Goal: Task Accomplishment & Management: Manage account settings

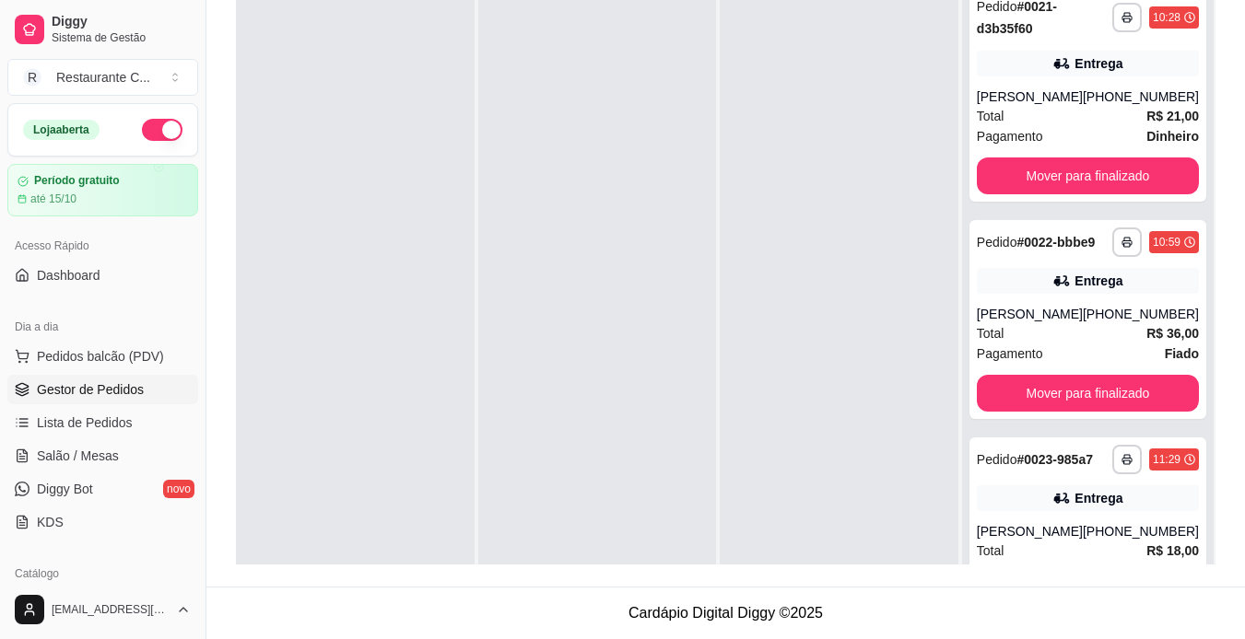
scroll to position [308, 0]
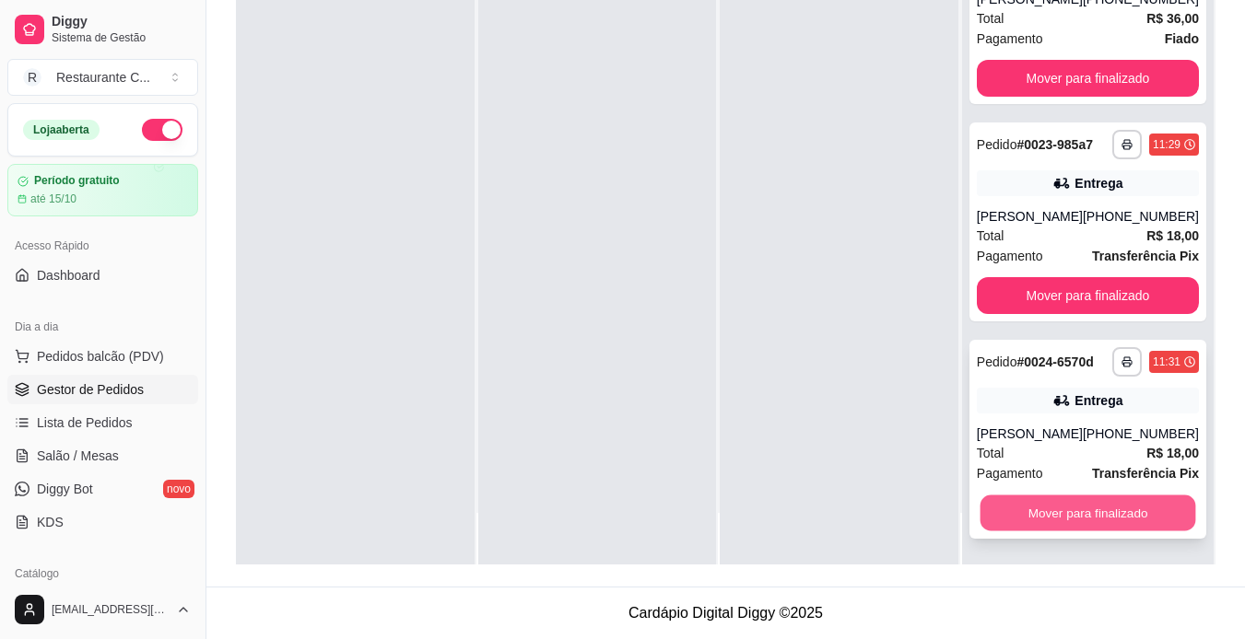
click at [1128, 516] on button "Mover para finalizado" at bounding box center [1087, 514] width 216 height 36
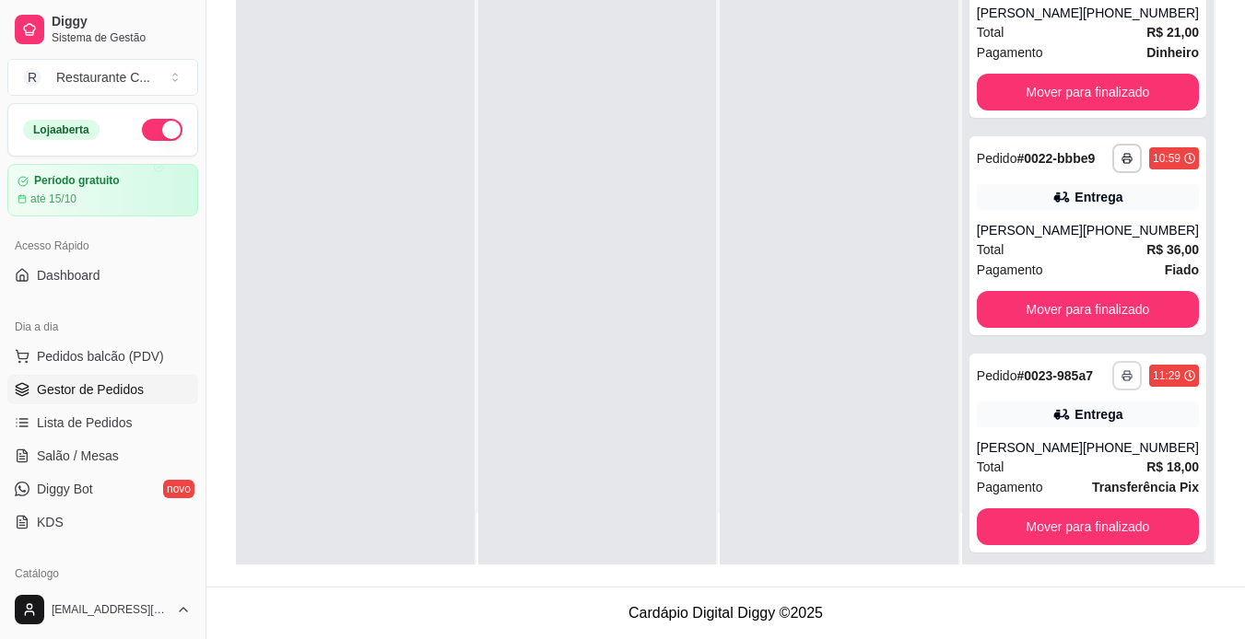
scroll to position [31, 0]
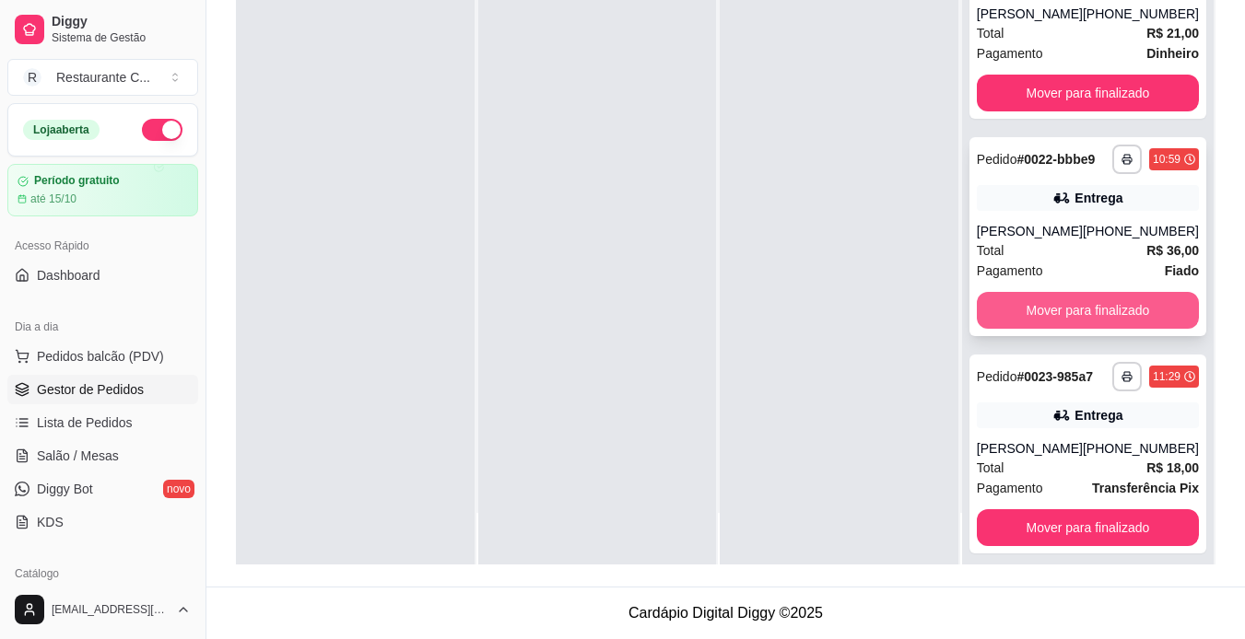
click at [1085, 327] on button "Mover para finalizado" at bounding box center [1088, 310] width 222 height 37
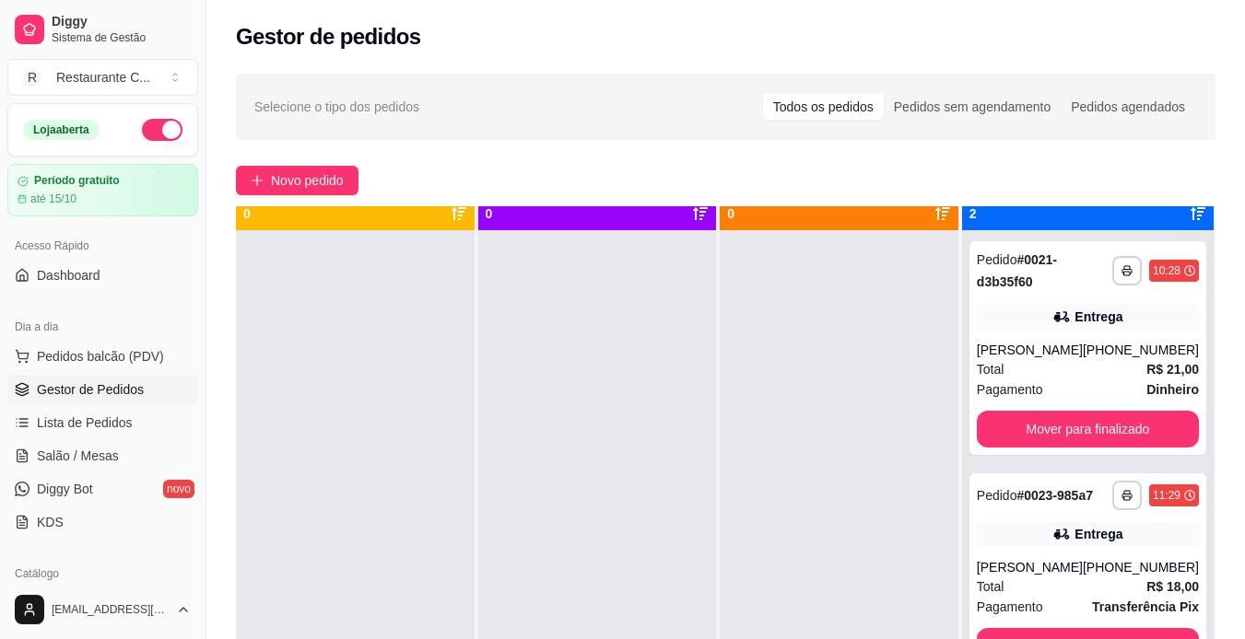
scroll to position [52, 0]
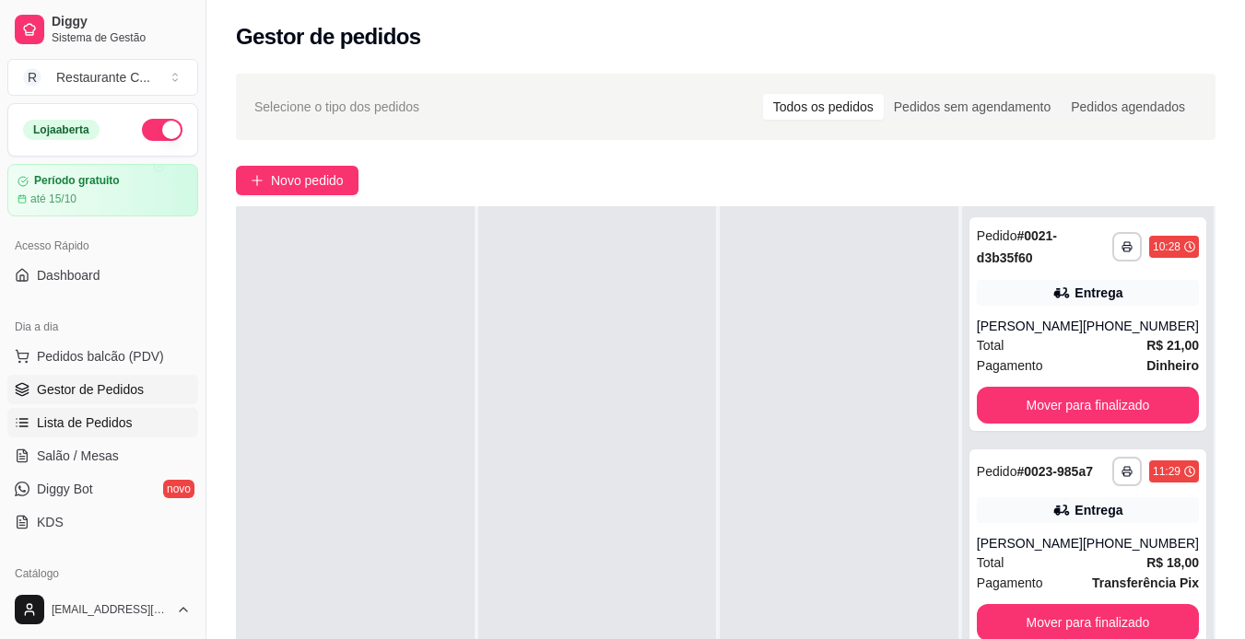
click at [57, 412] on link "Lista de Pedidos" at bounding box center [102, 422] width 191 height 29
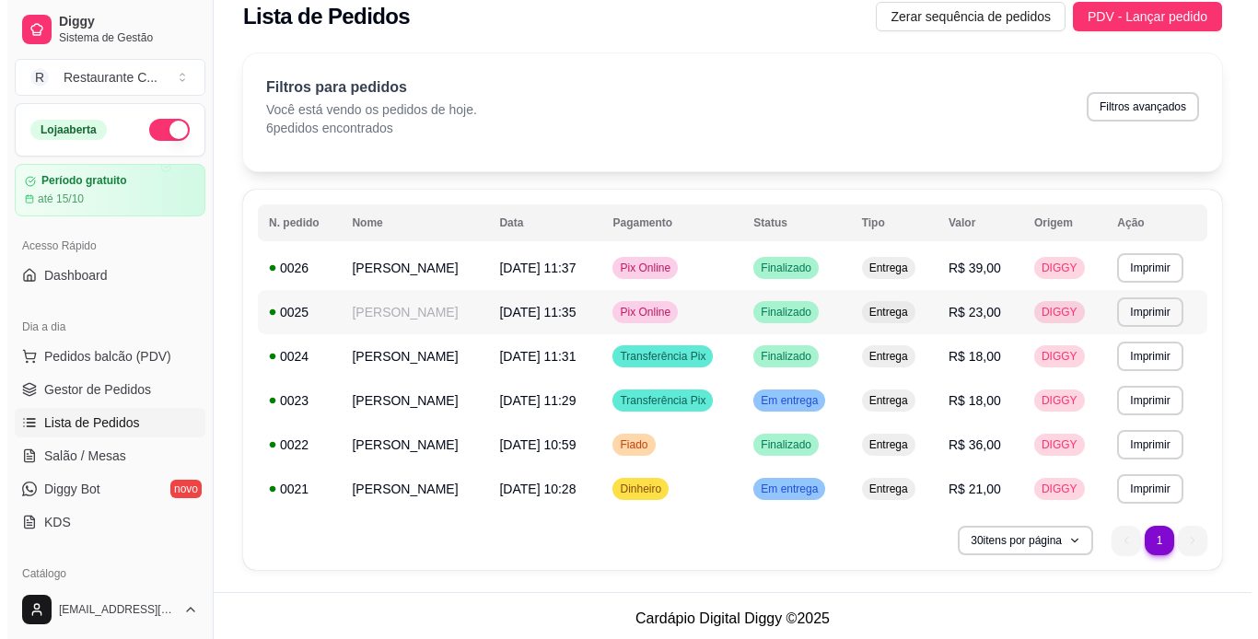
scroll to position [26, 0]
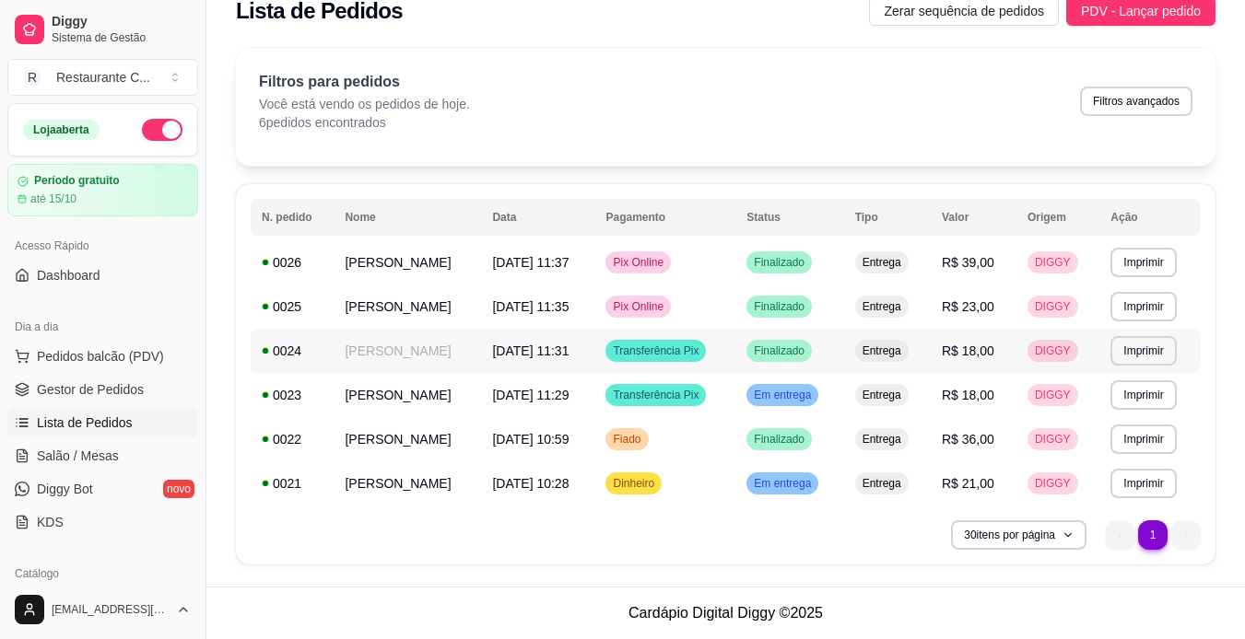
click at [655, 348] on span "Transferência Pix" at bounding box center [655, 351] width 93 height 15
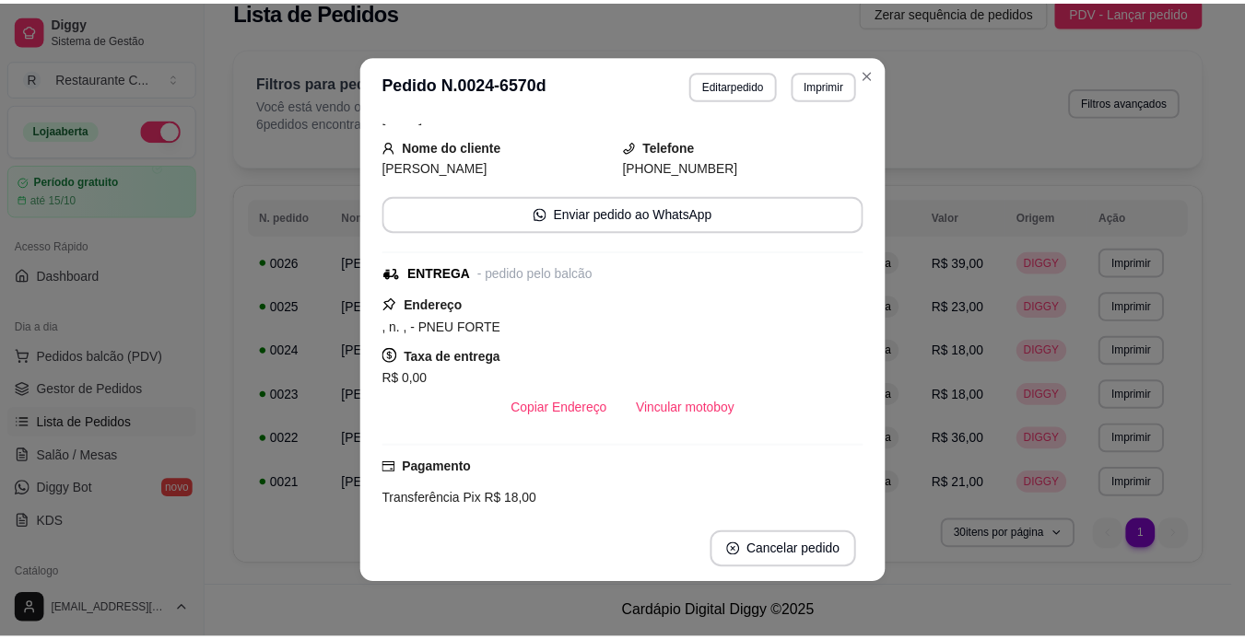
scroll to position [0, 0]
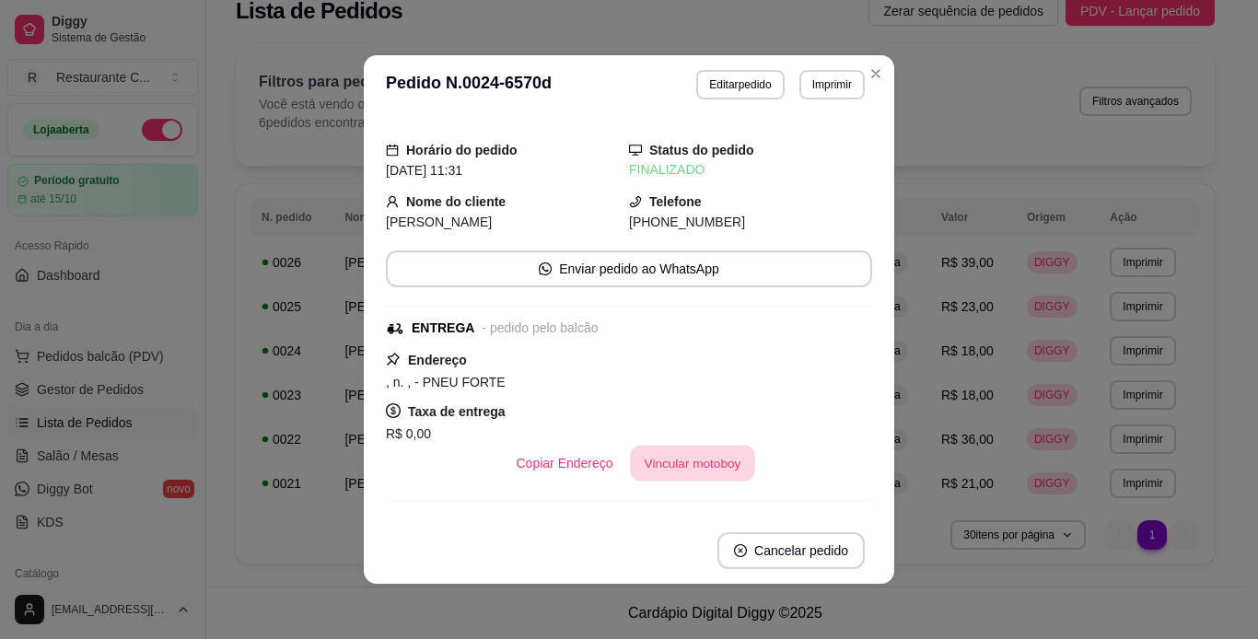
click at [675, 454] on button "Vincular motoboy" at bounding box center [692, 464] width 125 height 36
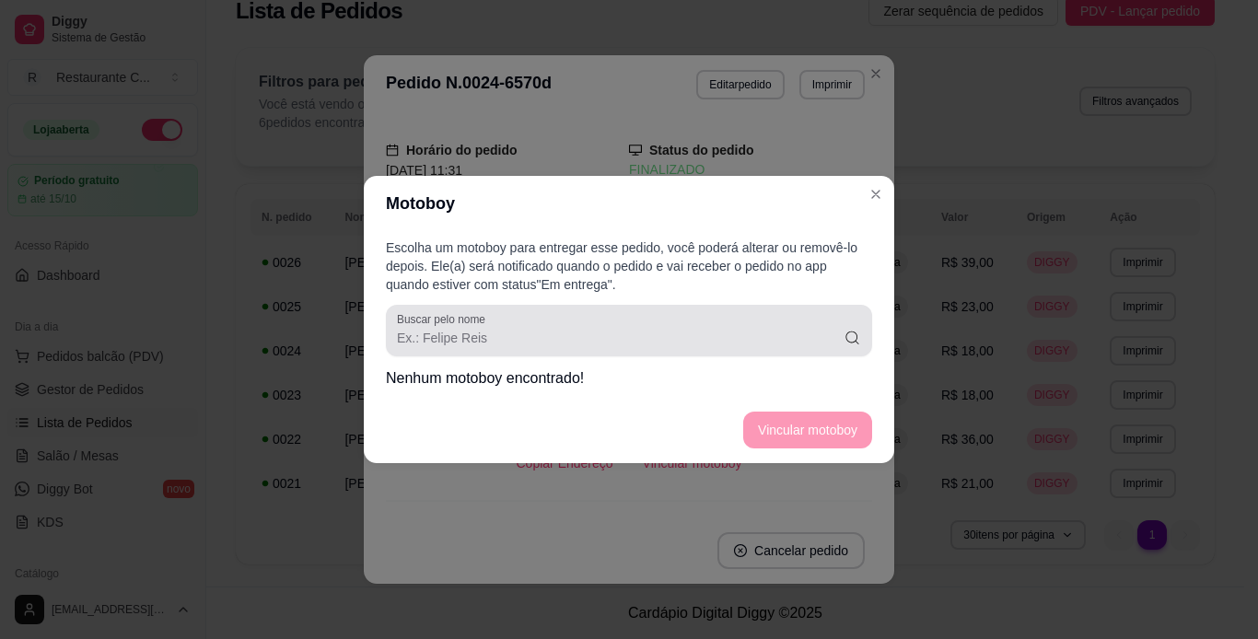
click at [544, 348] on div at bounding box center [629, 330] width 464 height 37
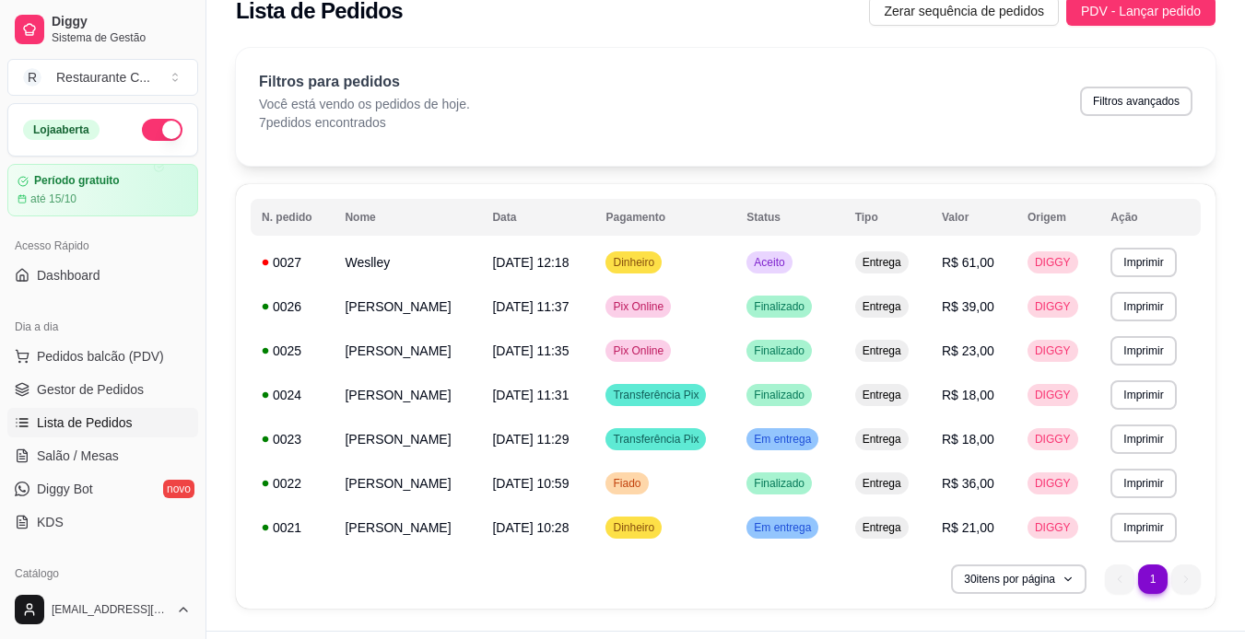
click at [987, 49] on div "Filtros para pedidos Você está vendo os pedidos de hoje. 7 pedidos encontrados …" at bounding box center [725, 107] width 979 height 118
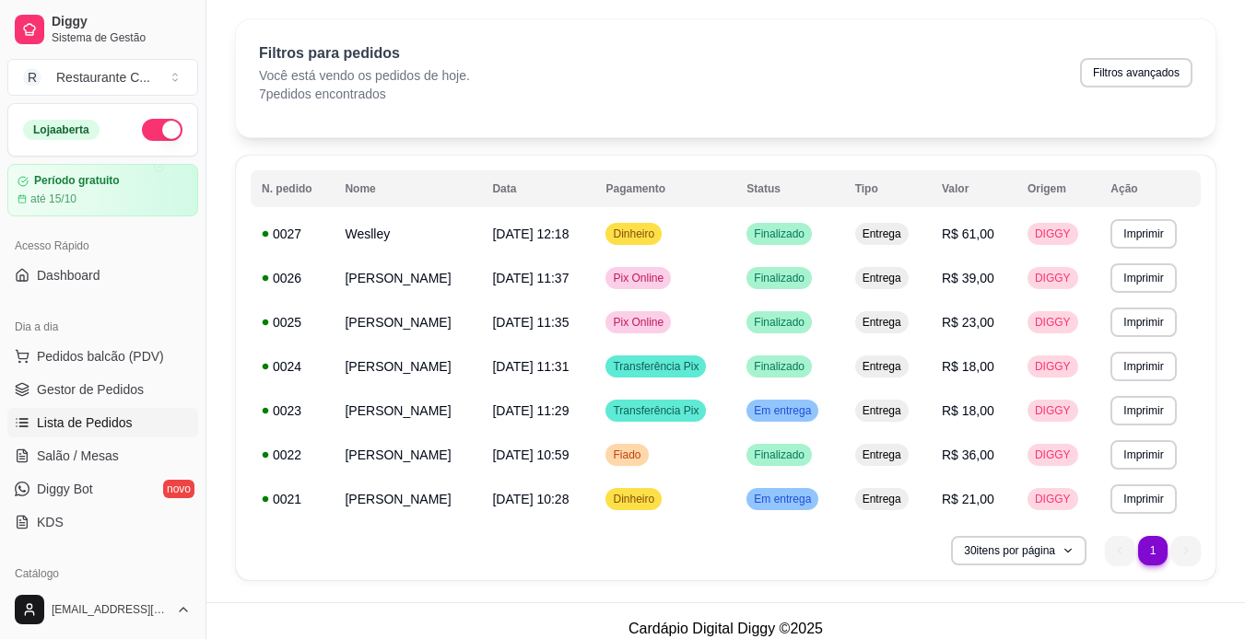
scroll to position [70, 0]
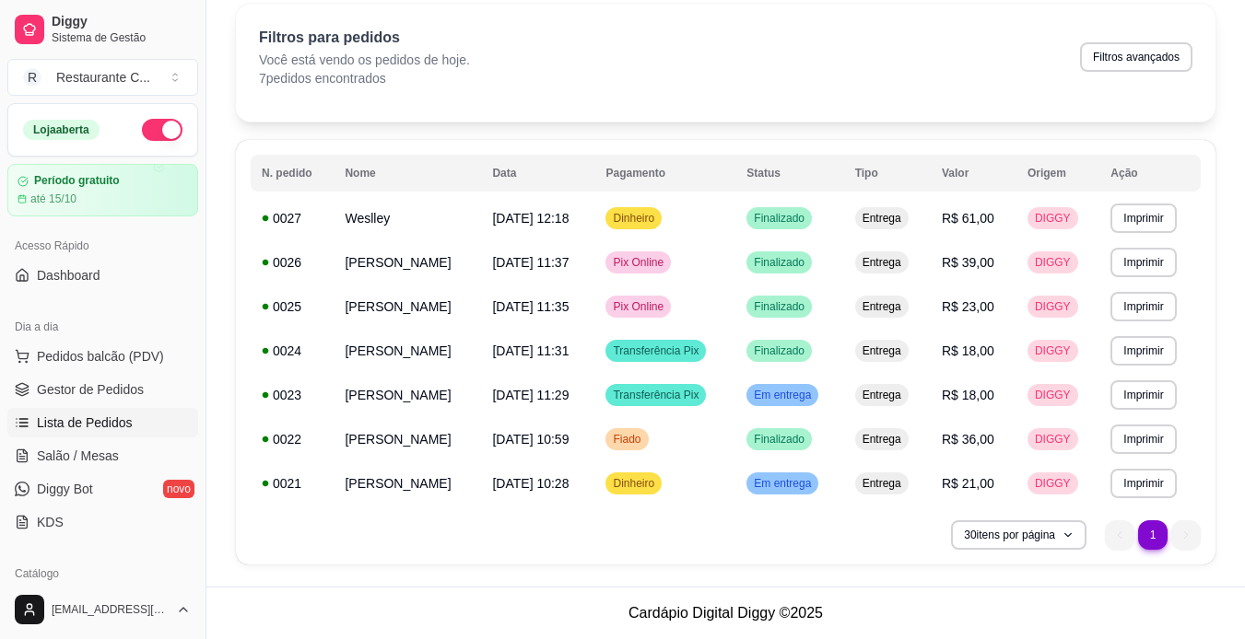
drag, startPoint x: 1000, startPoint y: 30, endPoint x: 995, endPoint y: 39, distance: 9.5
click at [999, 30] on div "Filtros para pedidos Você está vendo os pedidos de hoje. 7 pedidos encontrados …" at bounding box center [725, 57] width 933 height 61
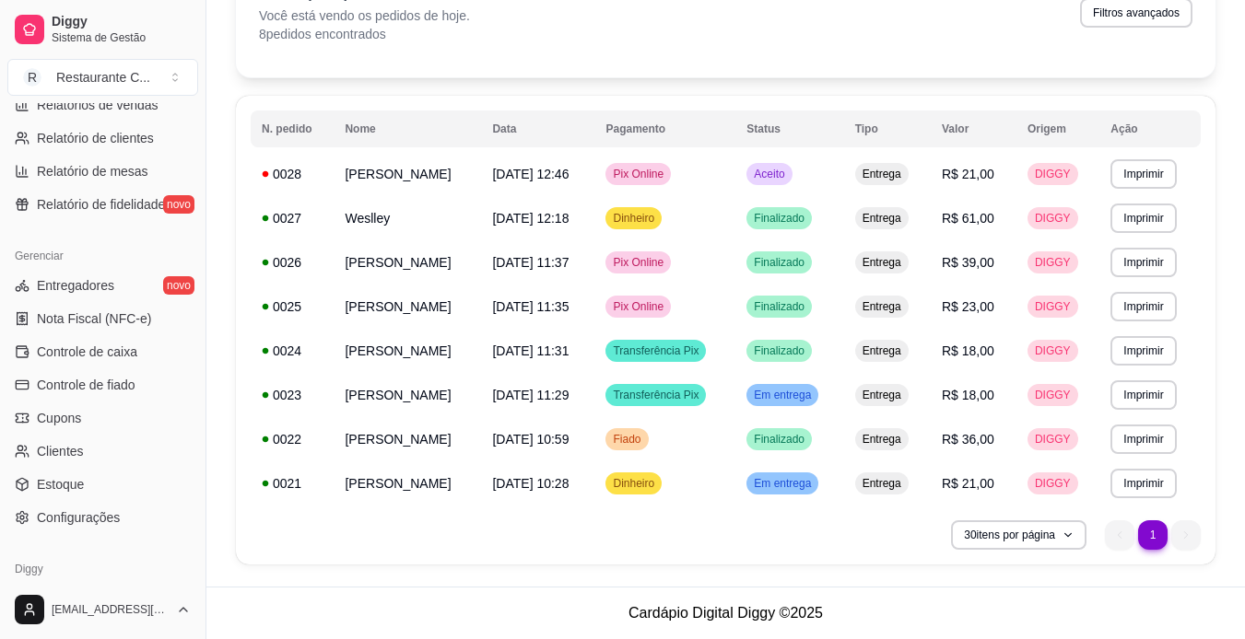
scroll to position [686, 0]
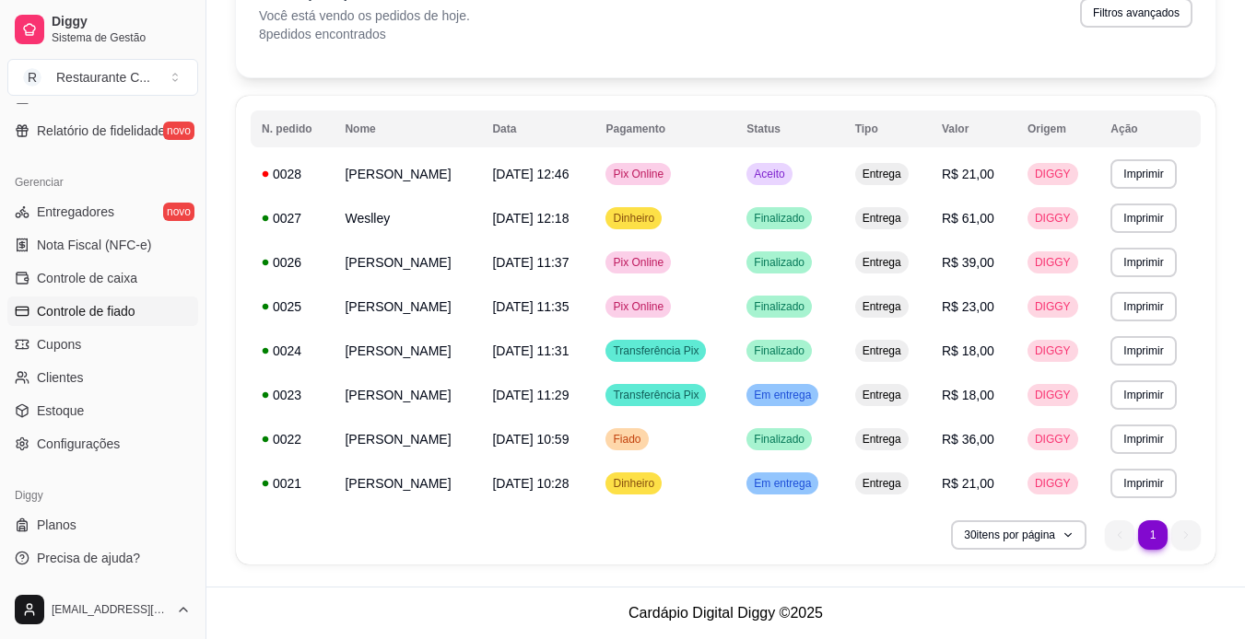
click at [92, 304] on span "Controle de fiado" at bounding box center [86, 311] width 99 height 18
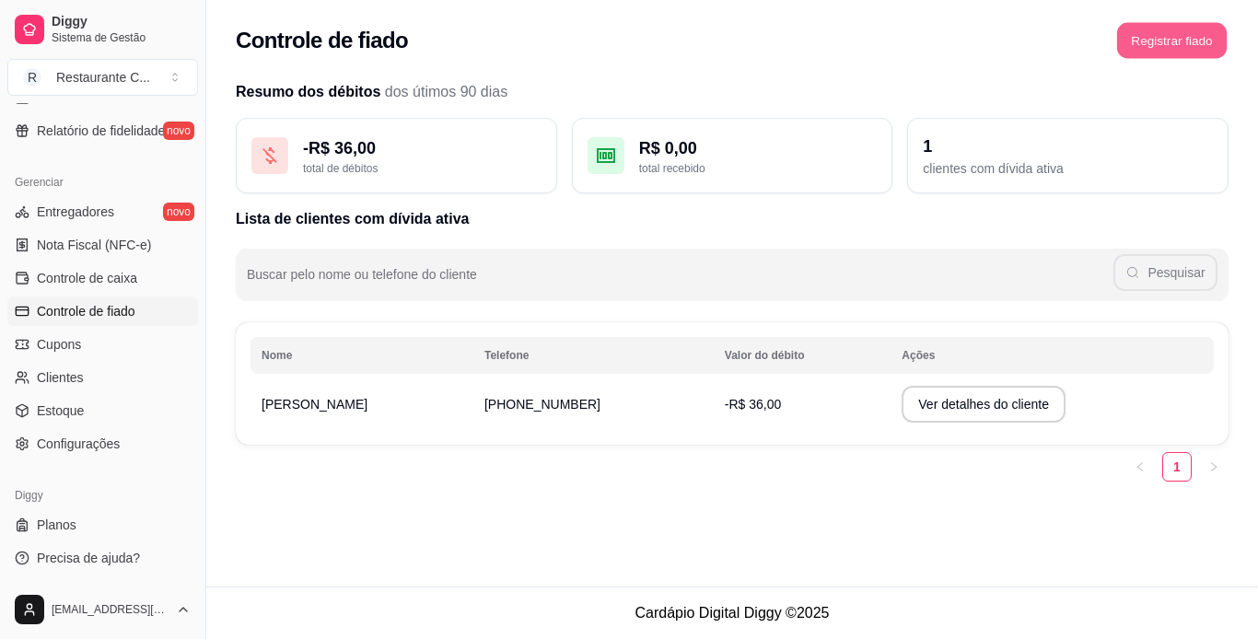
click at [1157, 40] on button "Registrar fiado" at bounding box center [1172, 41] width 110 height 36
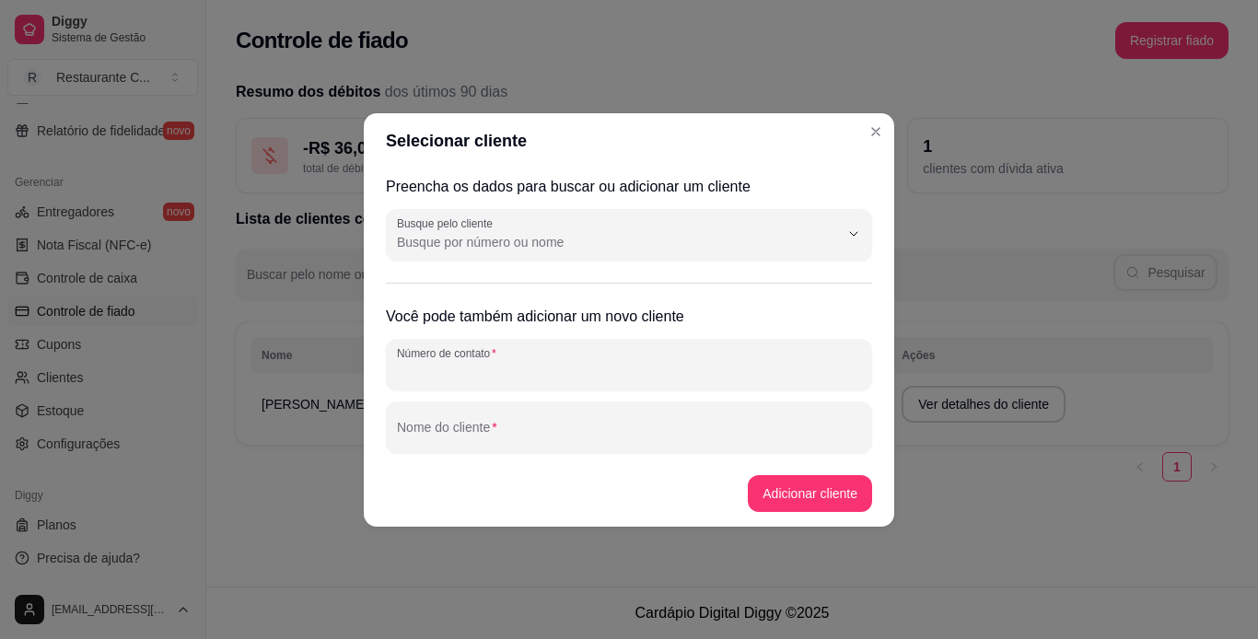
click at [497, 375] on input "Número de contato" at bounding box center [629, 372] width 464 height 18
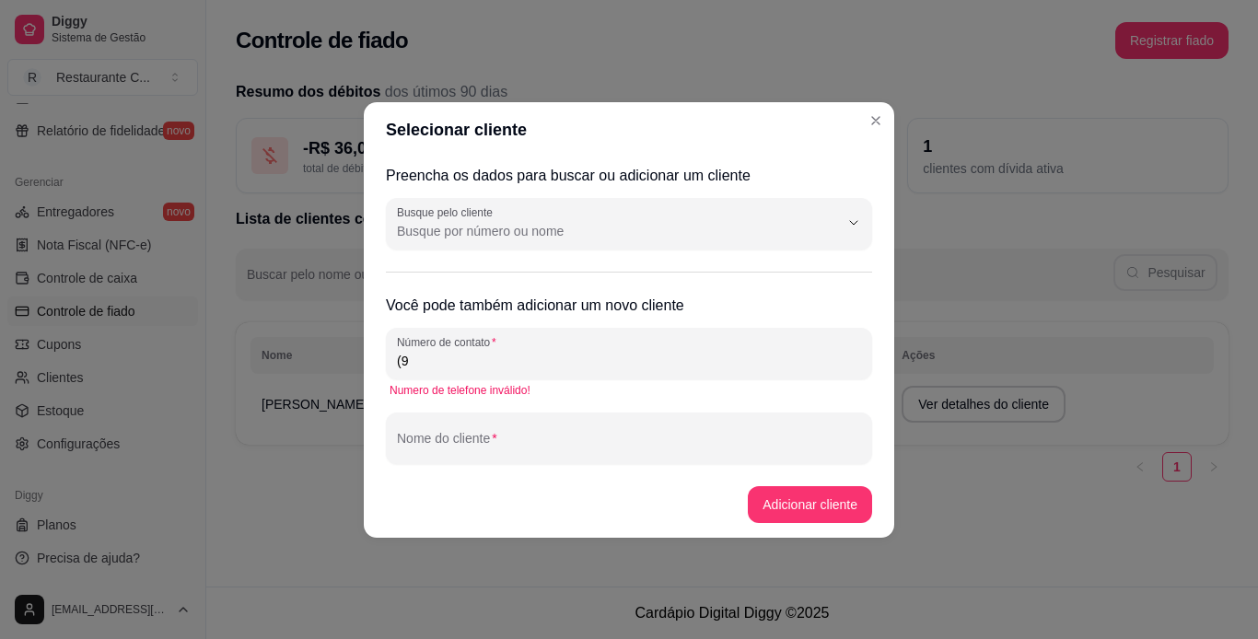
type input "(92"
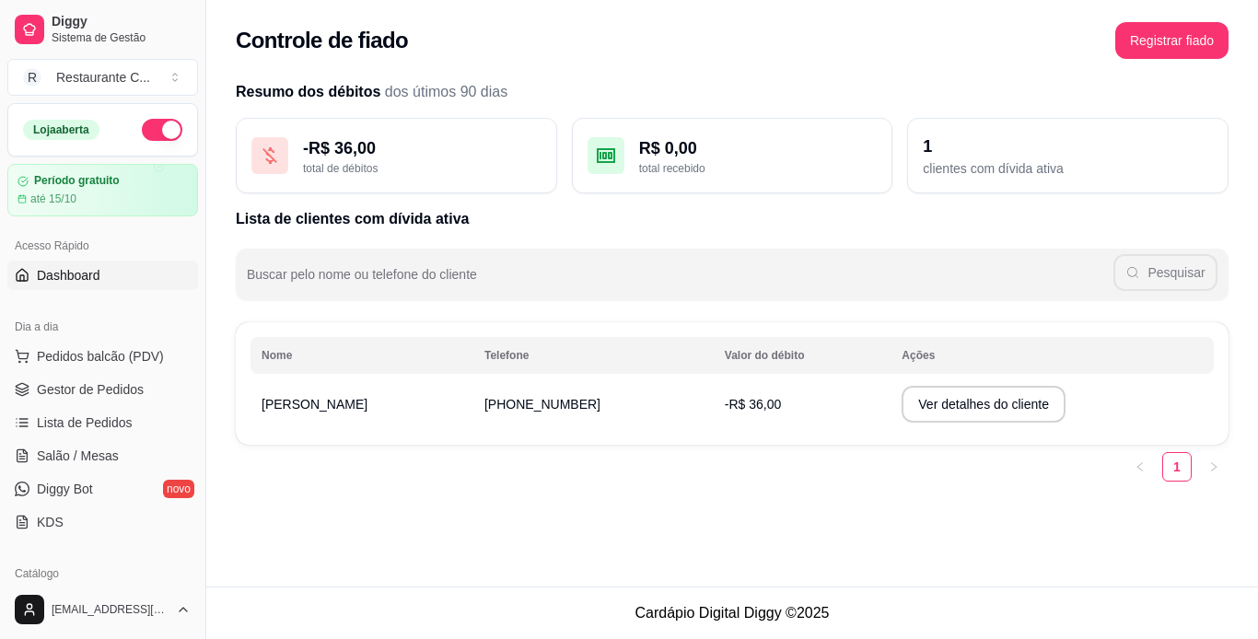
click at [81, 287] on link "Dashboard" at bounding box center [102, 275] width 191 height 29
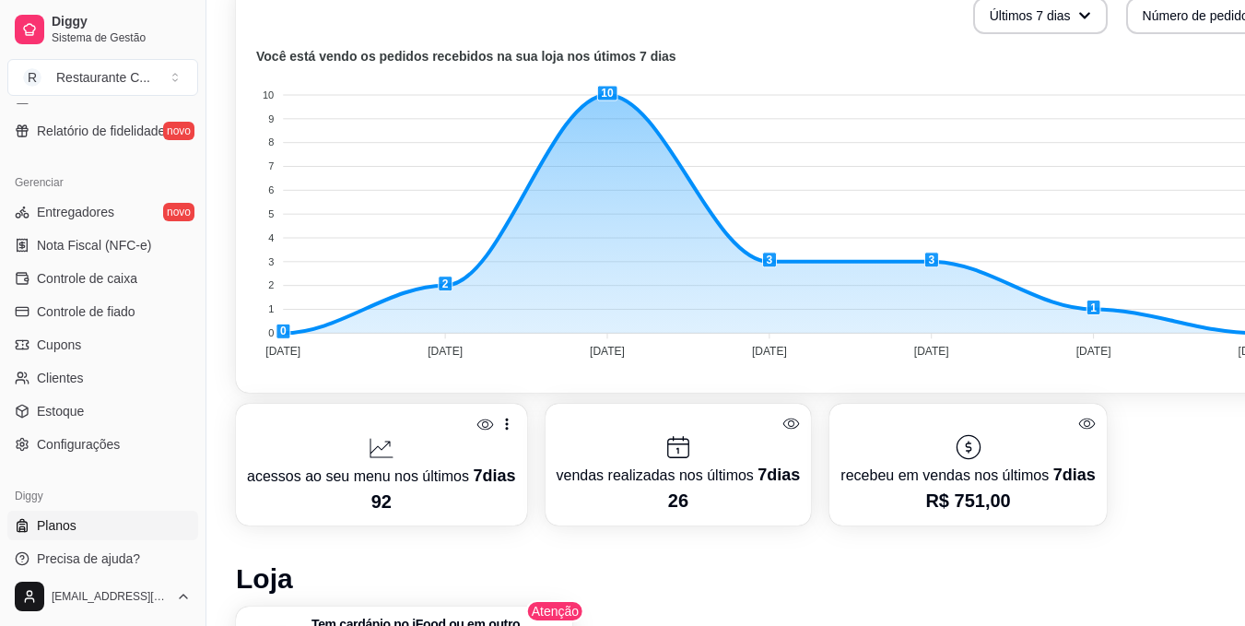
scroll to position [553, 0]
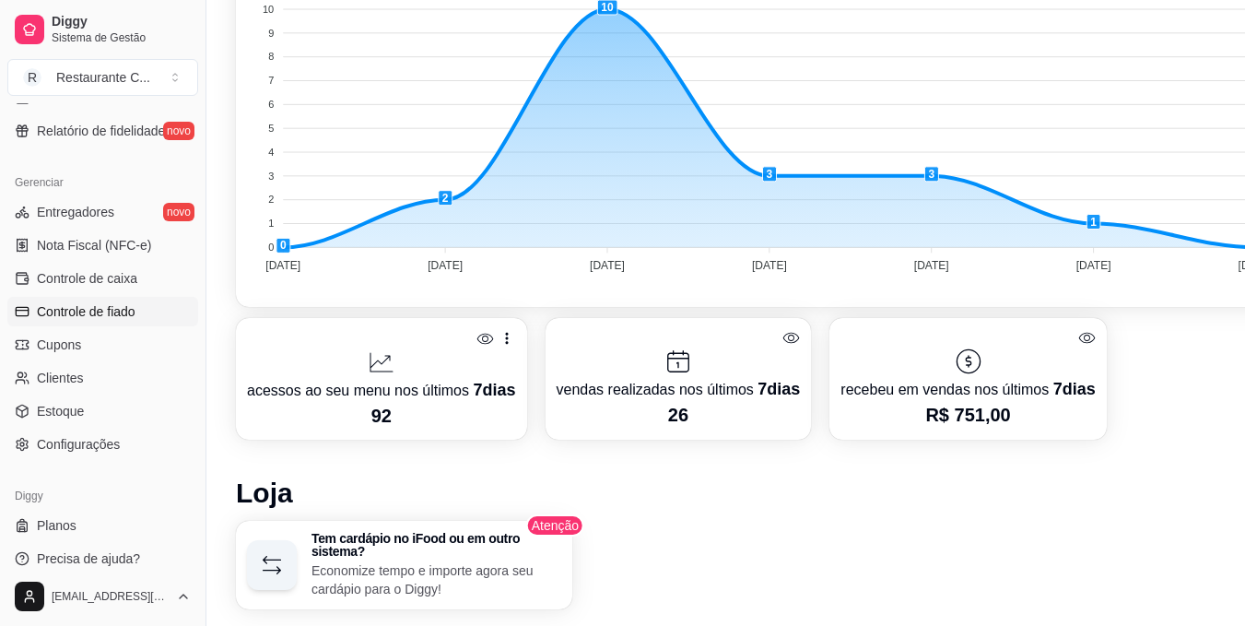
click at [118, 298] on link "Controle de fiado" at bounding box center [102, 311] width 191 height 29
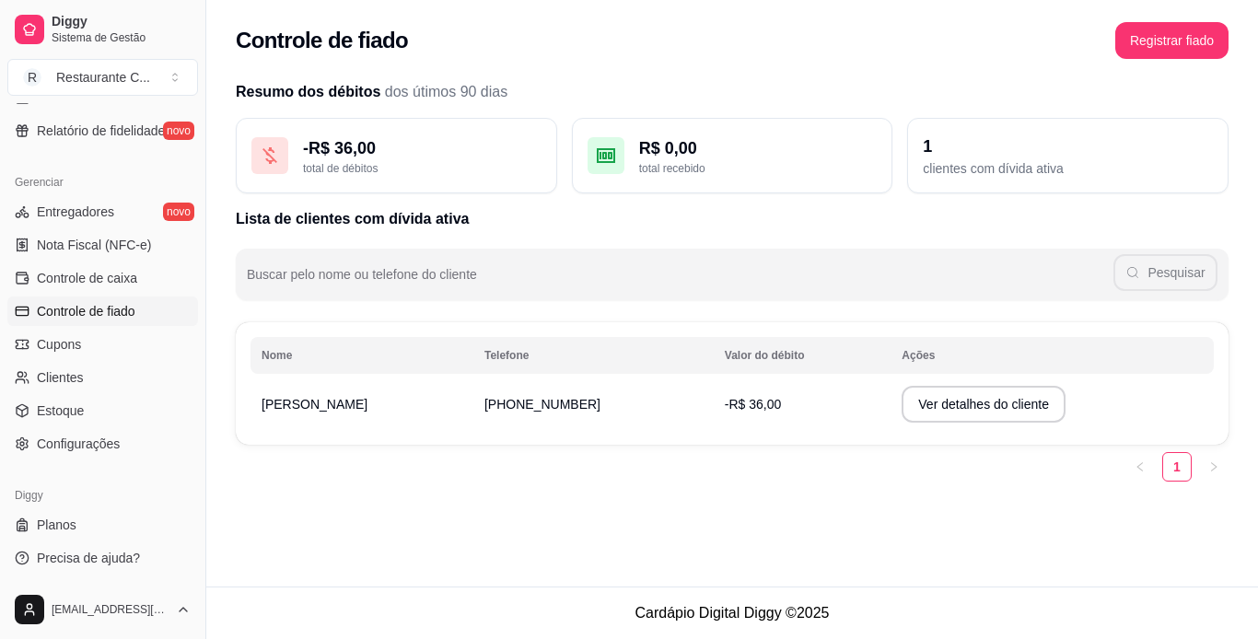
click at [1177, 59] on div "Controle de fiado Registrar fiado" at bounding box center [732, 35] width 1052 height 70
click at [1174, 39] on button "Registrar fiado" at bounding box center [1172, 40] width 113 height 37
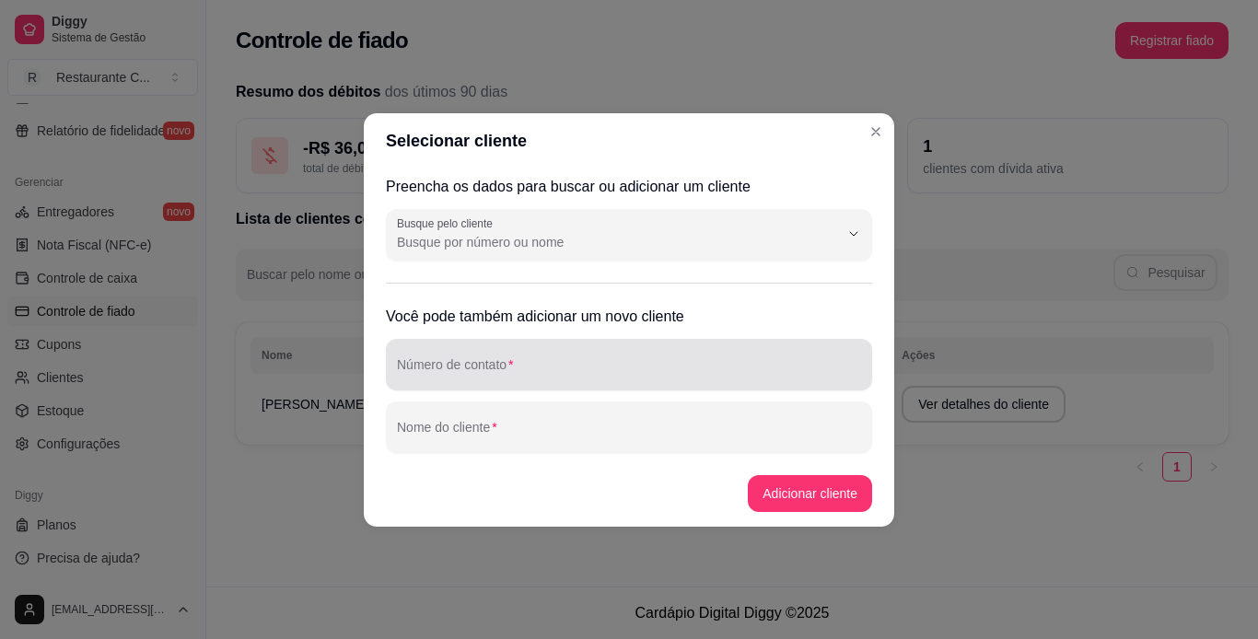
click at [485, 365] on input "Número de contato" at bounding box center [629, 372] width 464 height 18
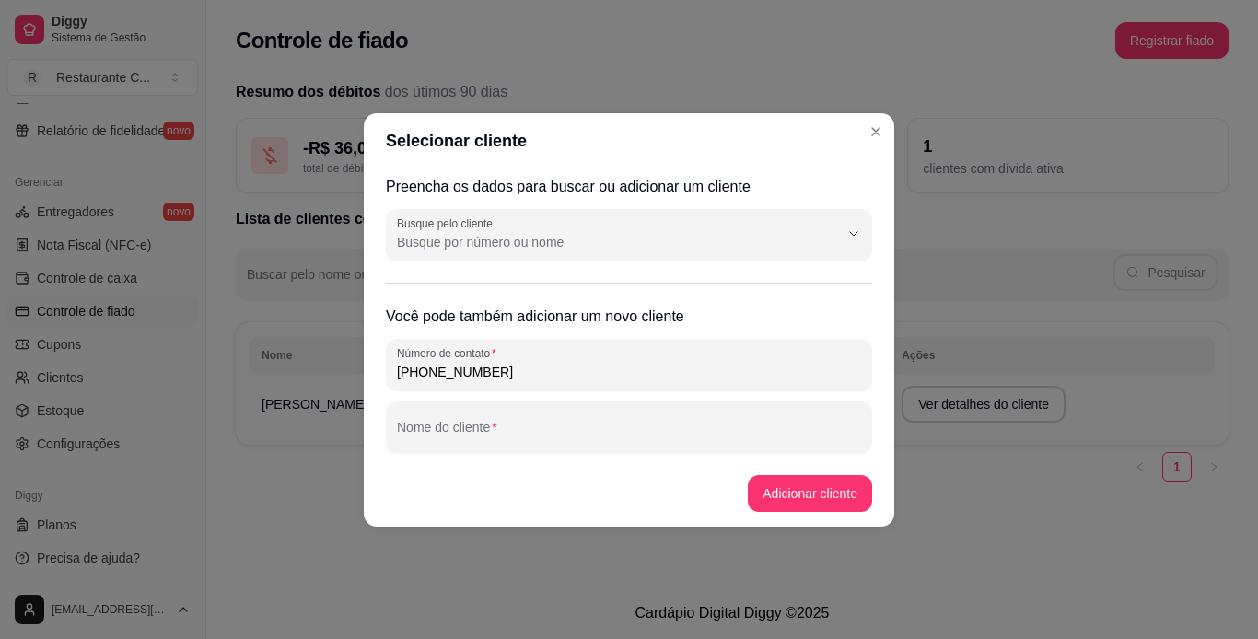
type input "[PHONE_NUMBER]"
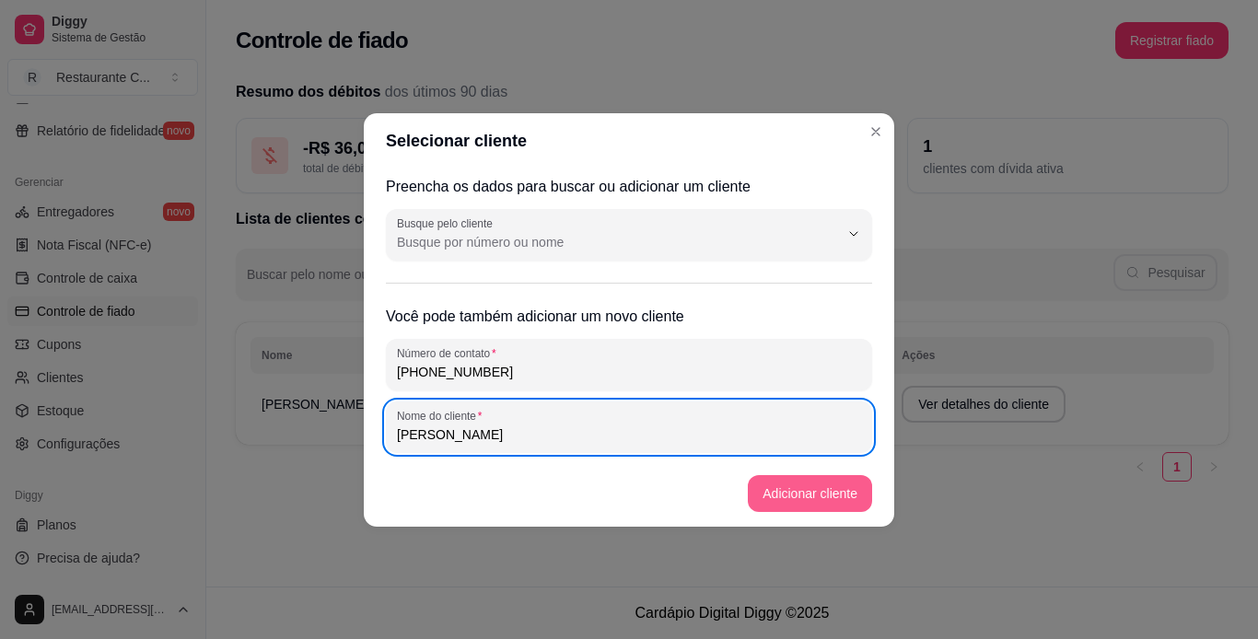
type input "[PERSON_NAME]"
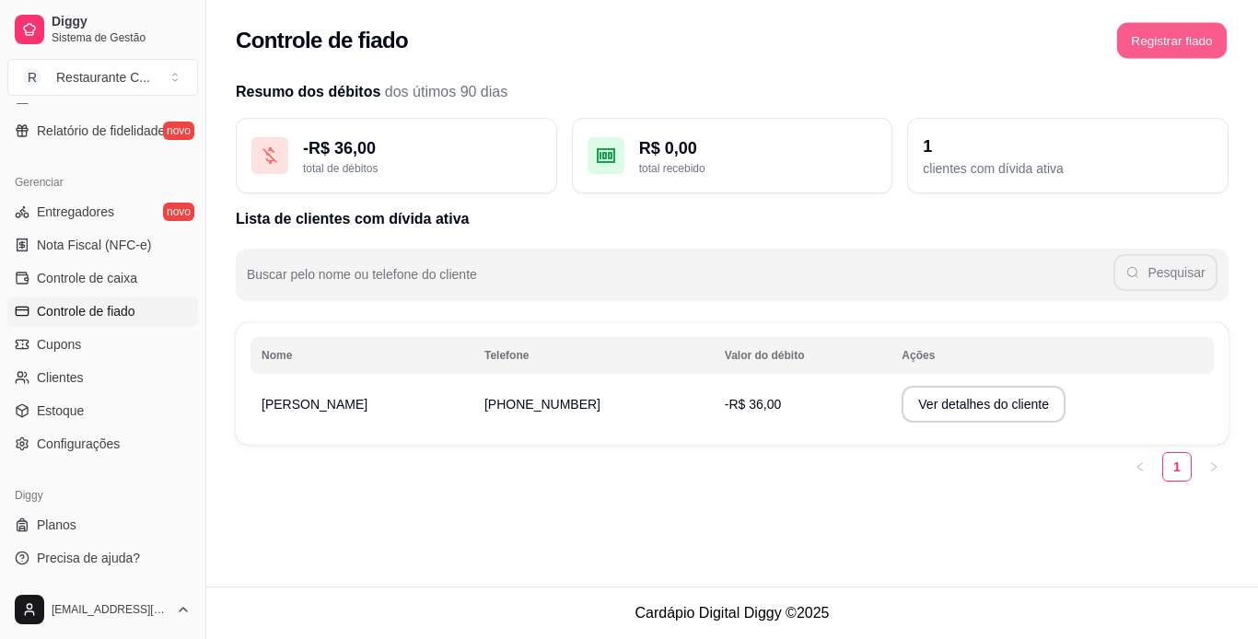
click at [1176, 23] on button "Registrar fiado" at bounding box center [1172, 41] width 110 height 36
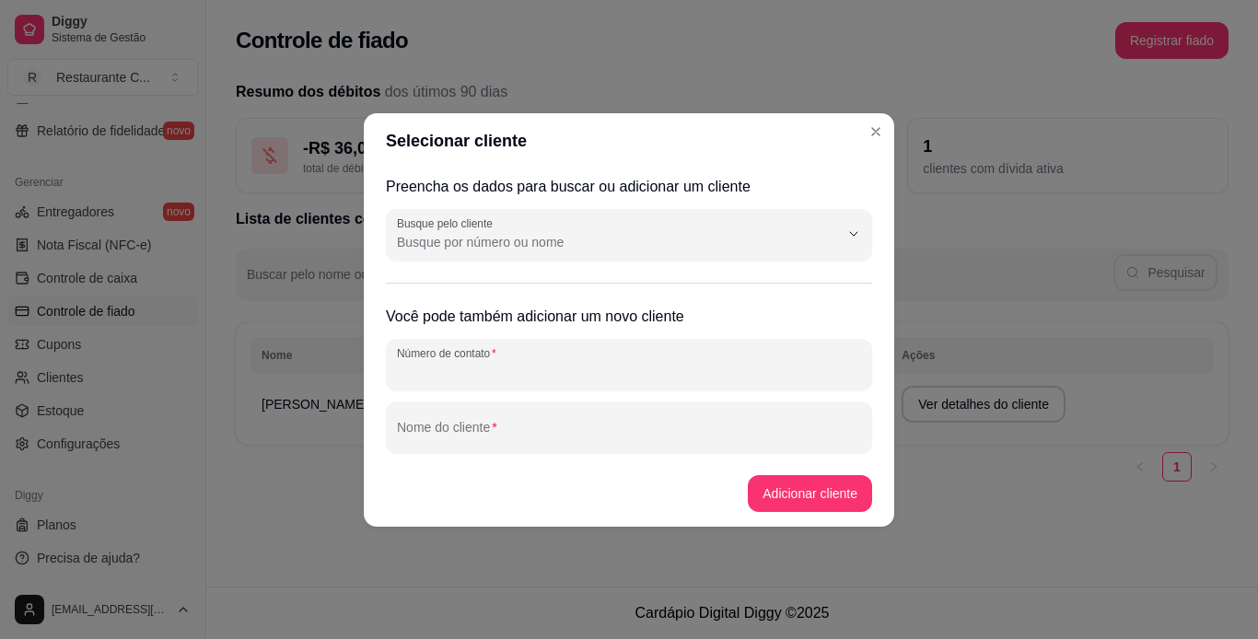
click at [476, 369] on input "Número de contato" at bounding box center [629, 372] width 464 height 18
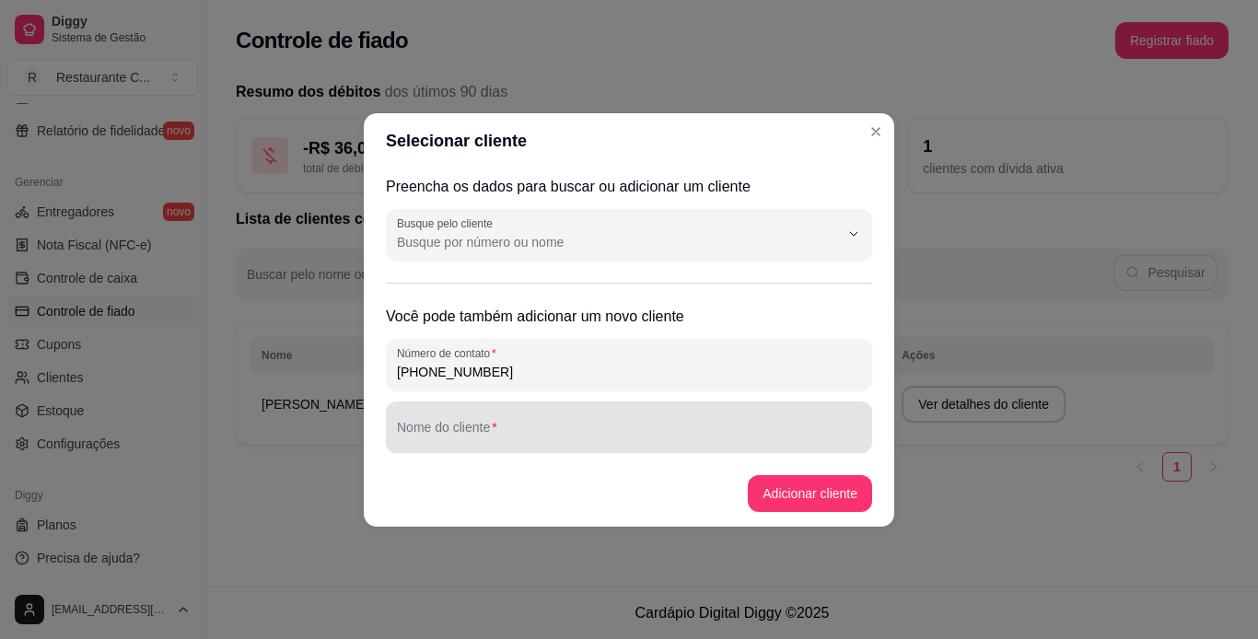
type input "[PHONE_NUMBER]"
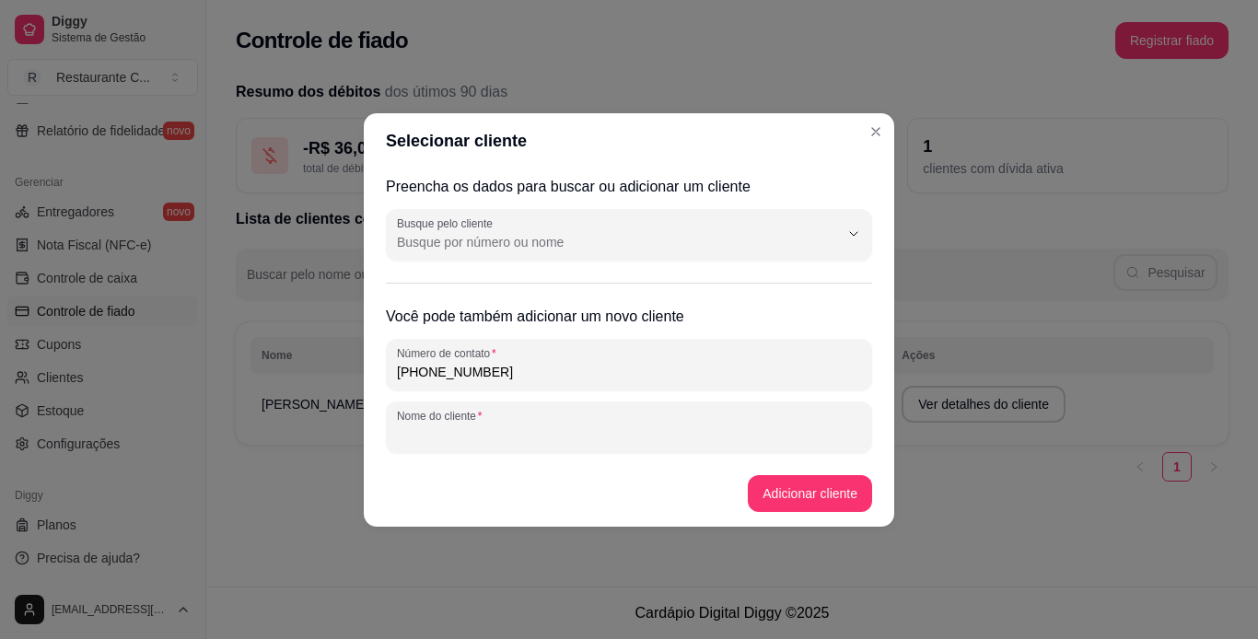
click at [481, 426] on div "Nome do cliente" at bounding box center [629, 428] width 486 height 52
type input "w"
type input "[PERSON_NAME]"
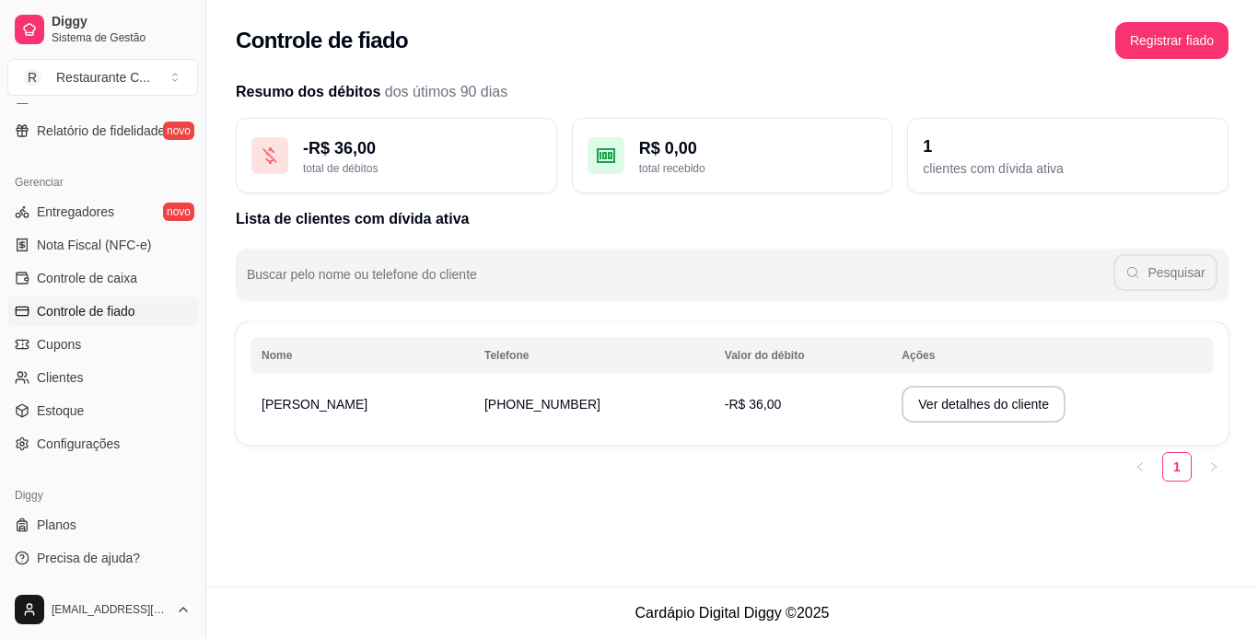
click at [1178, 22] on button "Registrar fiado" at bounding box center [1172, 40] width 113 height 37
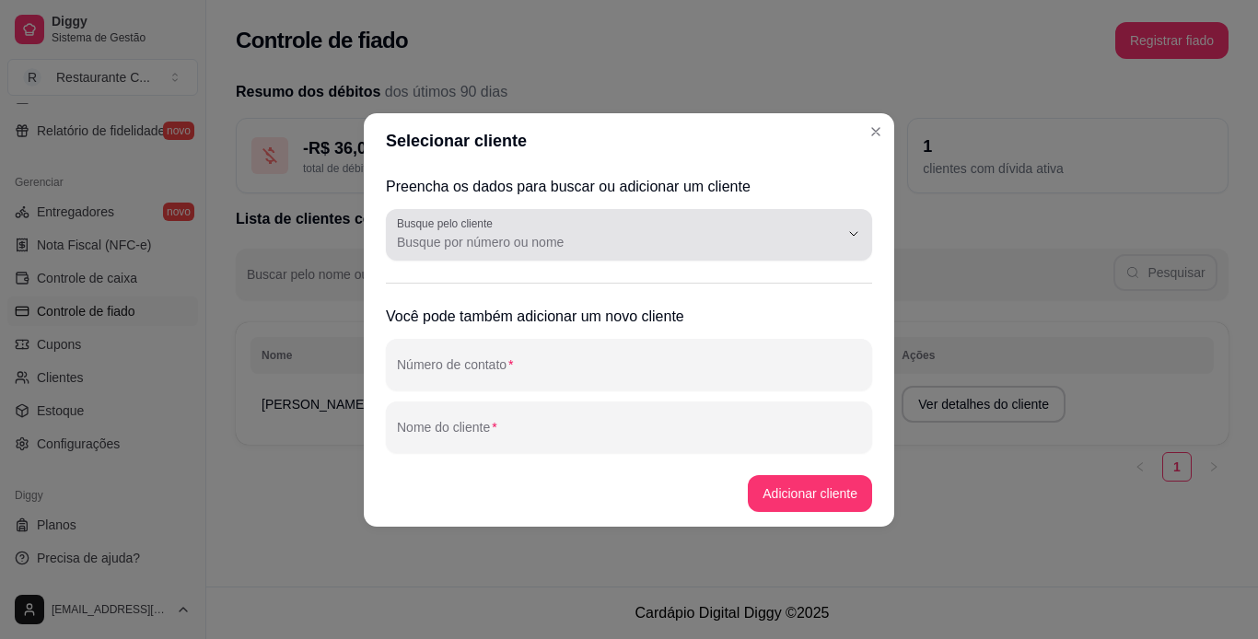
click at [496, 229] on label "Busque pelo cliente" at bounding box center [448, 224] width 102 height 16
click at [496, 233] on input "Busque pelo cliente" at bounding box center [603, 242] width 413 height 18
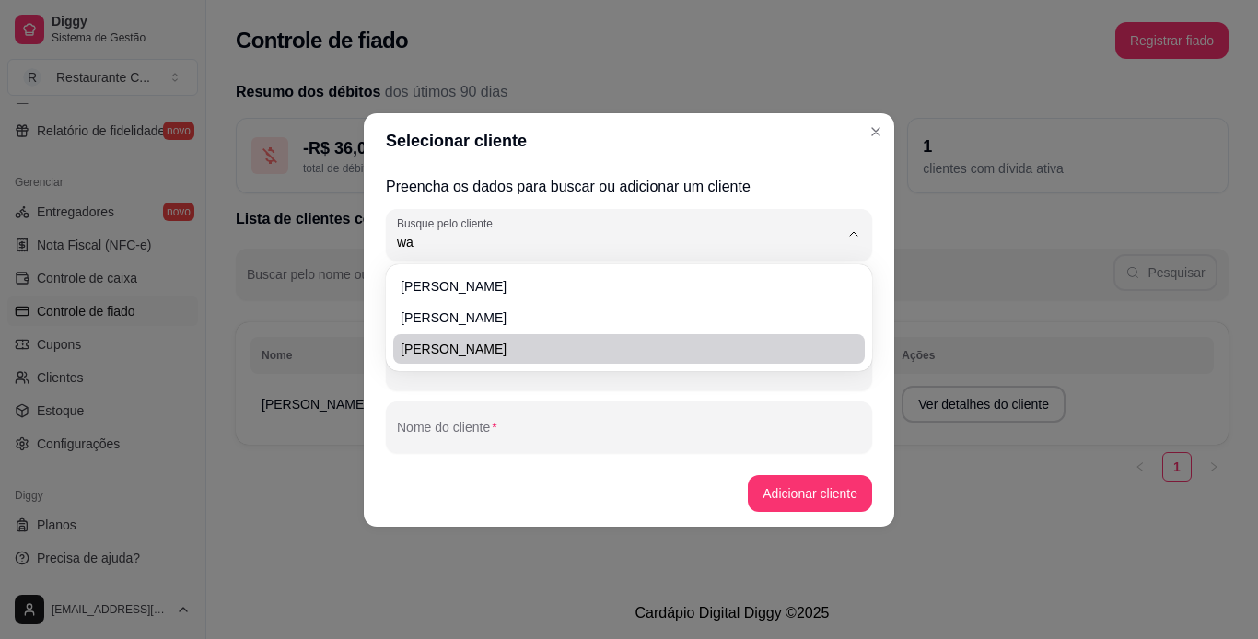
type input "wag"
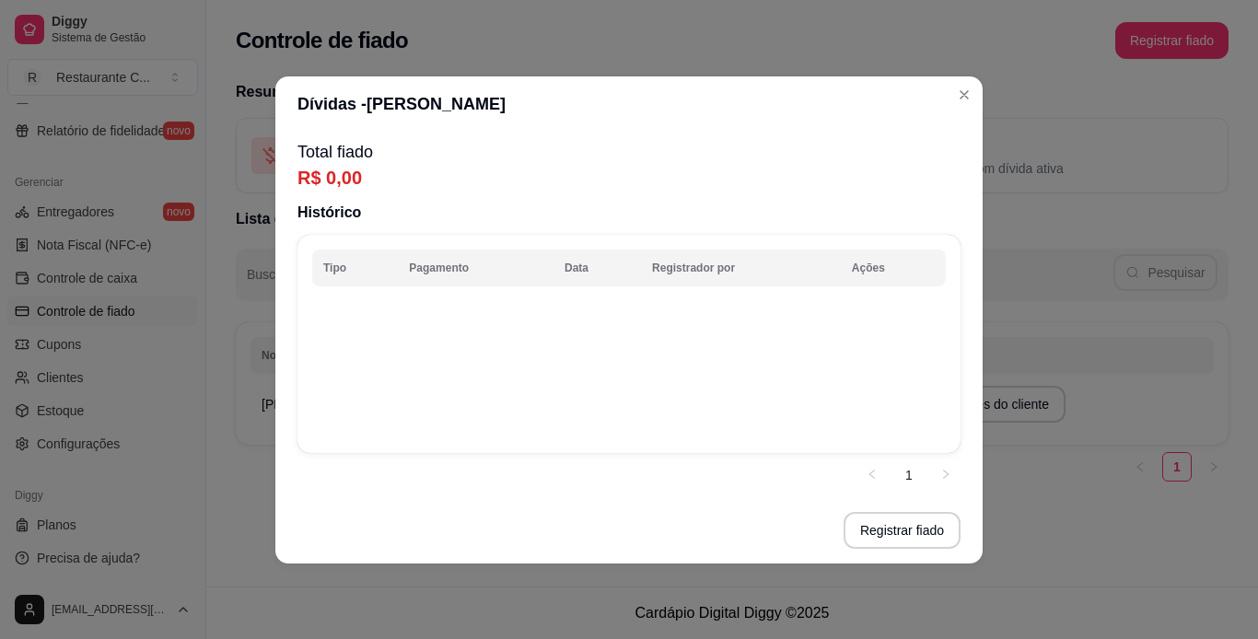
click at [623, 263] on th "Data" at bounding box center [598, 268] width 88 height 37
click at [901, 524] on button "Registrar fiado" at bounding box center [902, 530] width 113 height 36
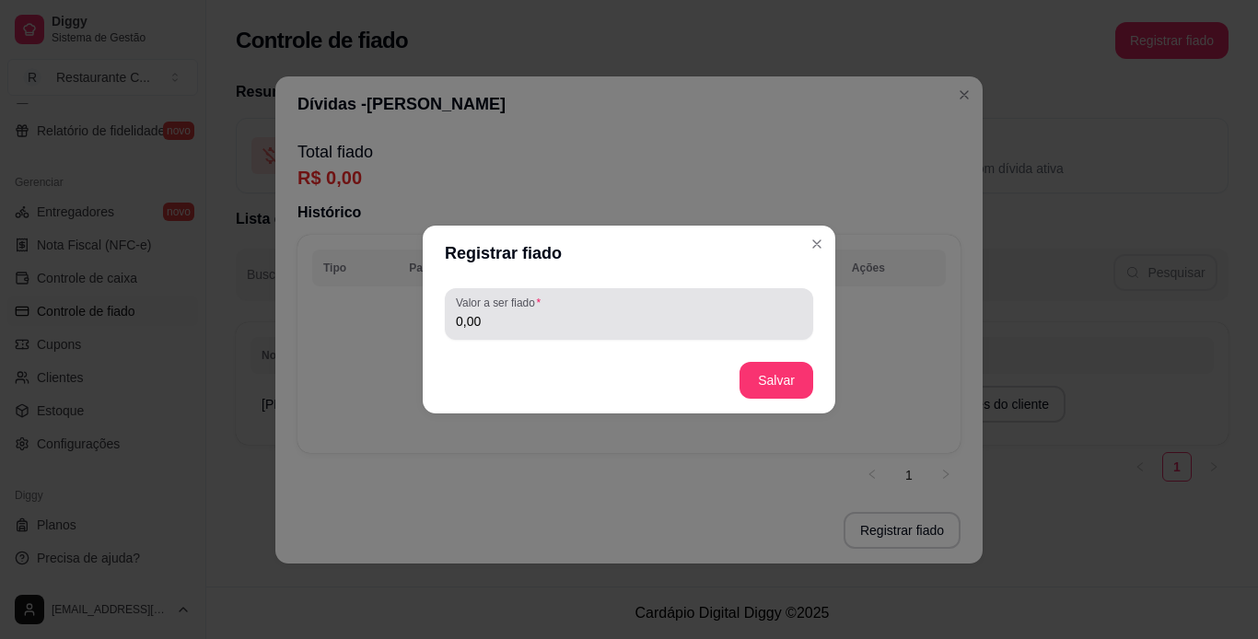
click at [532, 322] on input "0,00" at bounding box center [629, 321] width 346 height 18
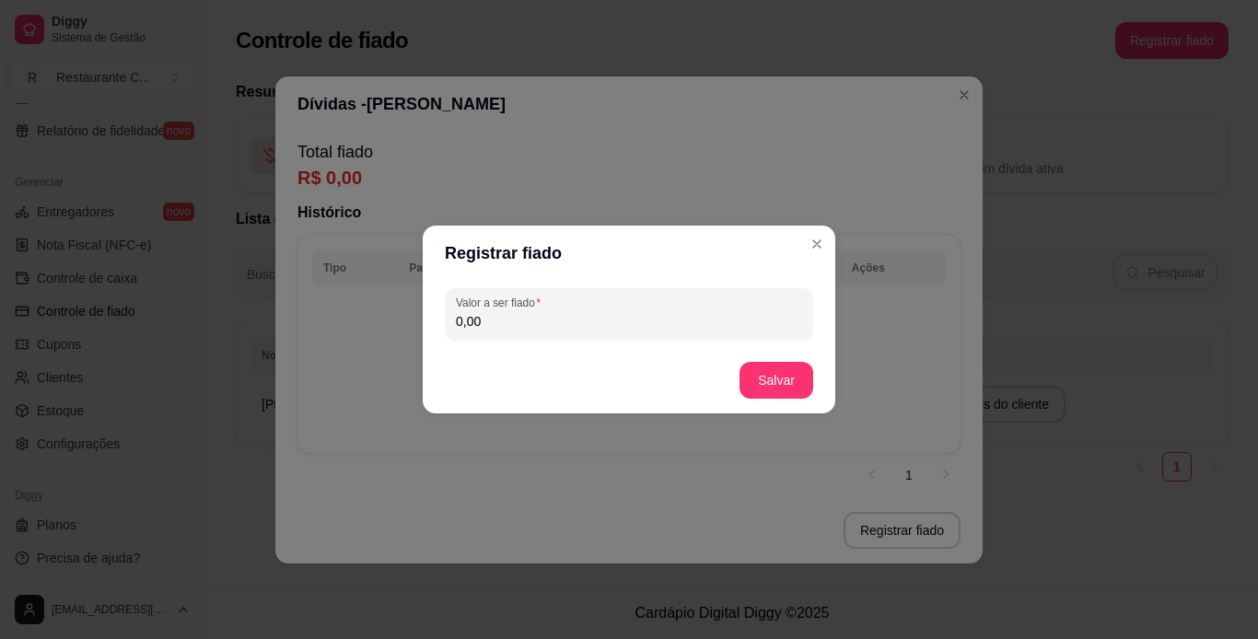
click at [532, 322] on input "0,00" at bounding box center [629, 321] width 346 height 18
click at [532, 322] on input "18,00" at bounding box center [629, 321] width 346 height 18
type input "20,00"
click at [766, 378] on button "Salvar" at bounding box center [777, 380] width 74 height 37
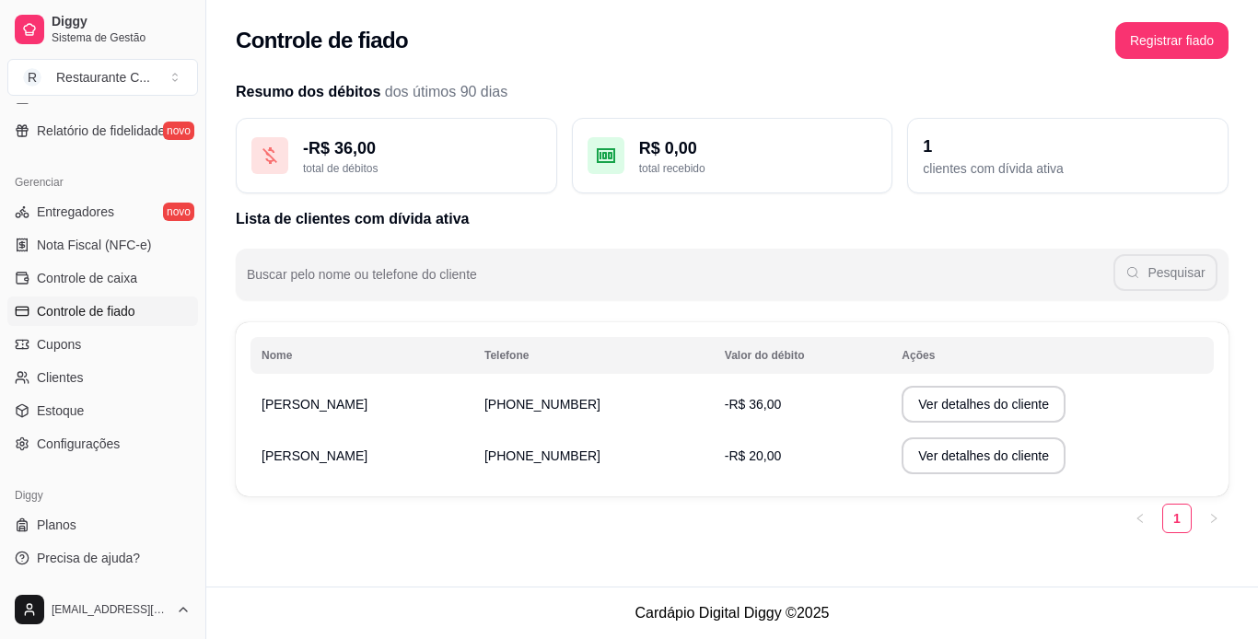
click at [82, 327] on ul "Entregadores novo Nota Fiscal (NFC-e) Controle de caixa Controle de fiado Cupon…" at bounding box center [102, 328] width 191 height 262
click at [82, 357] on link "Cupons" at bounding box center [102, 344] width 191 height 29
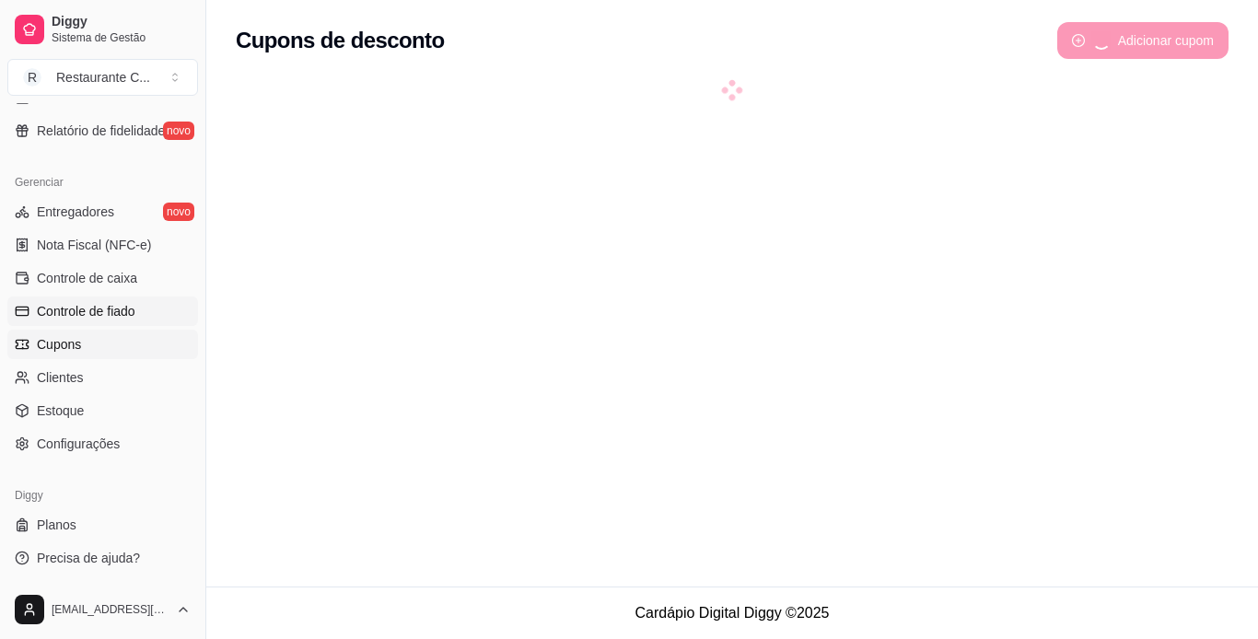
click at [63, 310] on span "Controle de fiado" at bounding box center [86, 311] width 99 height 18
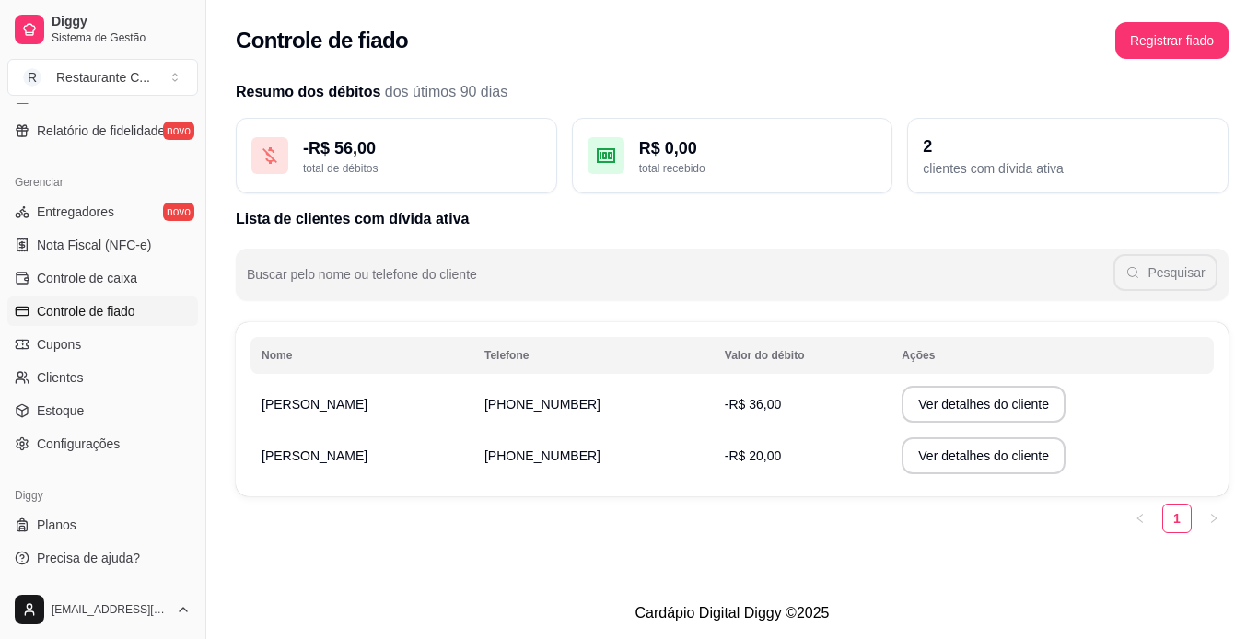
click at [714, 443] on td "-R$ 20,00" at bounding box center [802, 456] width 177 height 52
click at [714, 467] on td "-R$ 20,00" at bounding box center [802, 456] width 177 height 52
click at [906, 448] on button "Ver detalhes do cliente" at bounding box center [984, 457] width 158 height 36
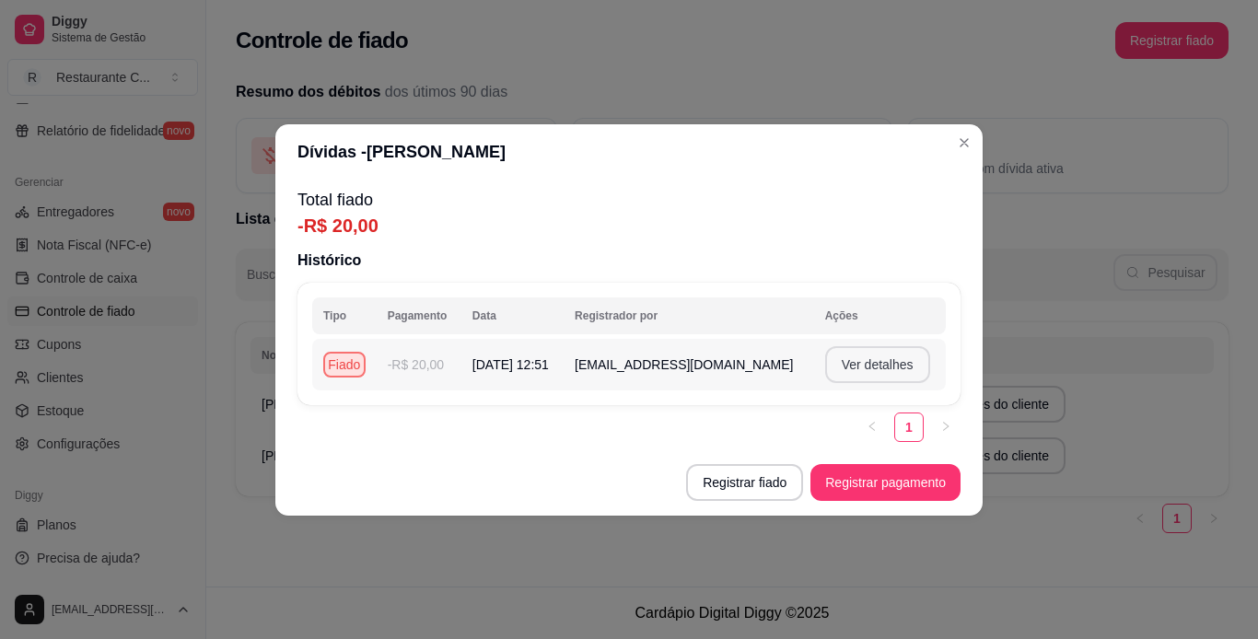
click at [875, 360] on button "Ver detalhes" at bounding box center [877, 364] width 105 height 37
click at [763, 482] on button "Registrar fiado" at bounding box center [744, 482] width 113 height 36
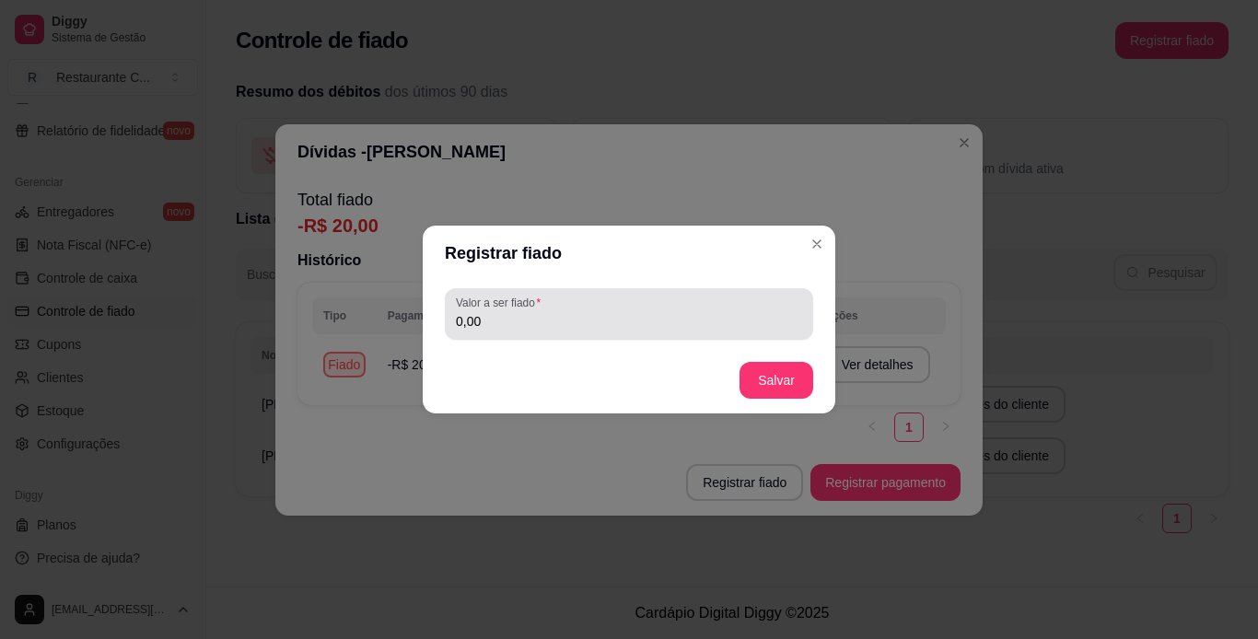
click at [522, 323] on input "0,00" at bounding box center [629, 321] width 346 height 18
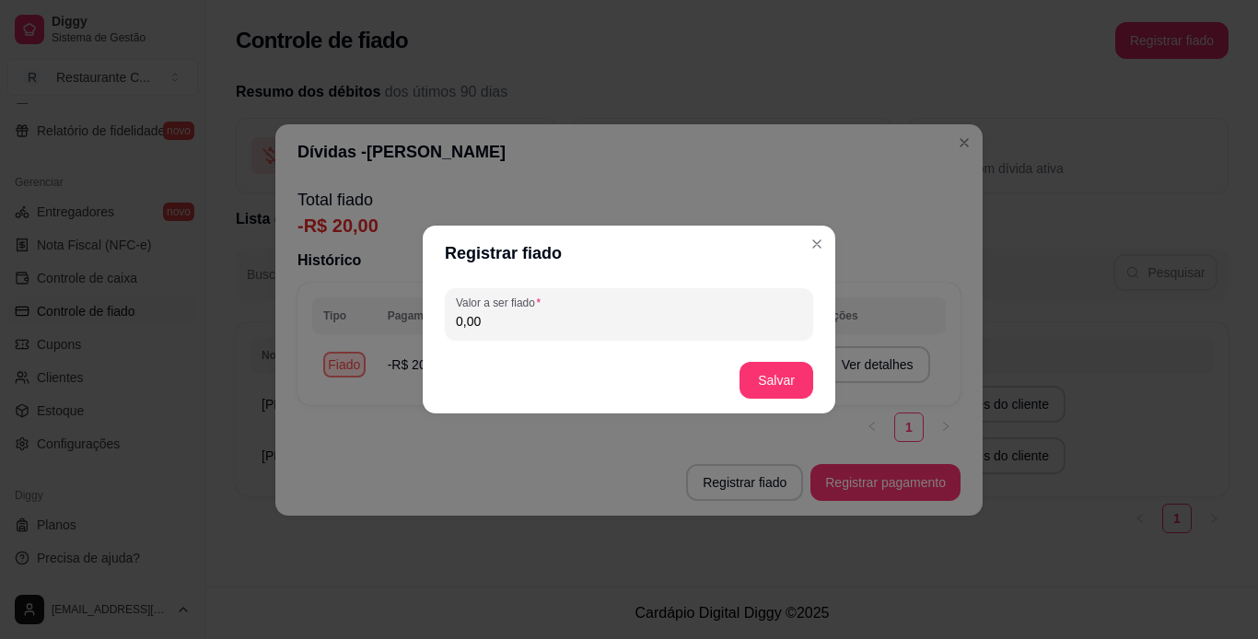
click at [522, 323] on input "0,00" at bounding box center [629, 321] width 346 height 18
type input "20,00"
click at [774, 388] on button "Salvar" at bounding box center [777, 381] width 72 height 36
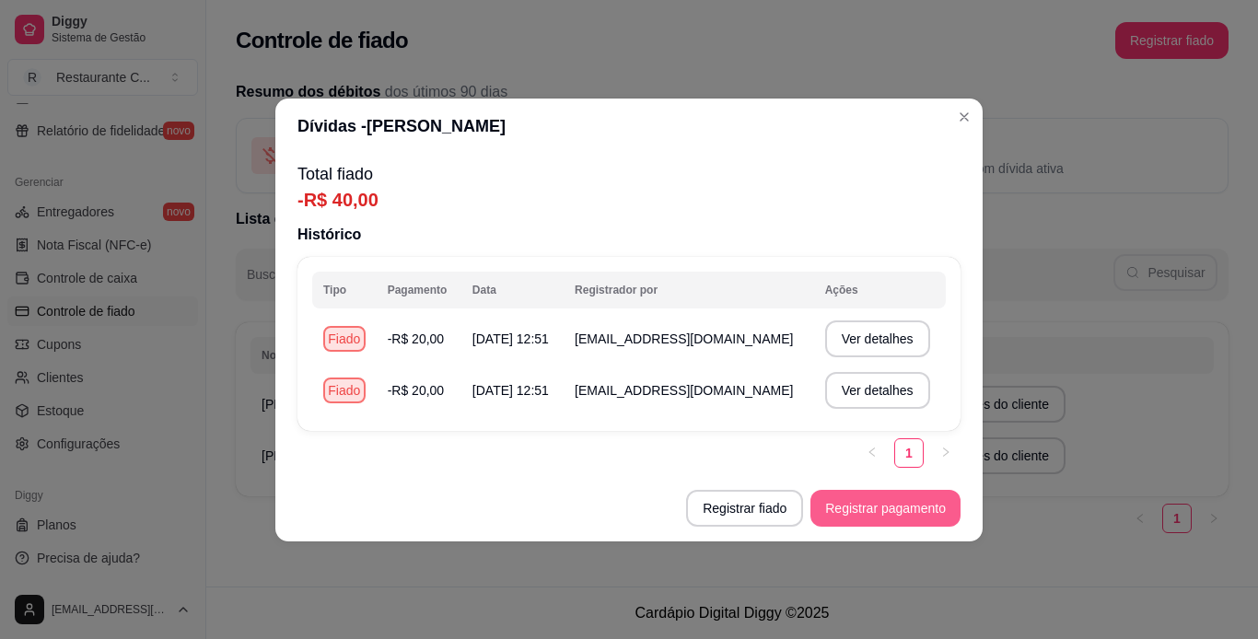
click at [886, 507] on button "Registrar pagamento" at bounding box center [886, 508] width 150 height 37
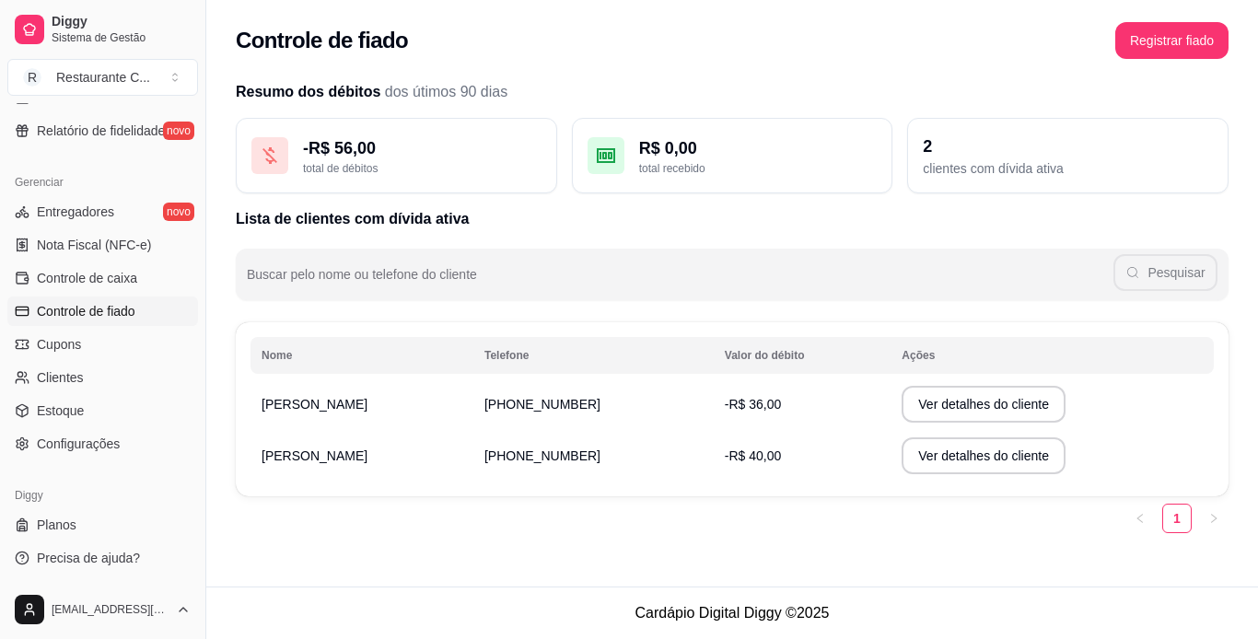
click at [631, 541] on div "Resumo dos débitos dos útimos 90 dias - R$ 56,00 total de débitos R$ 0,00 total…" at bounding box center [732, 312] width 1052 height 485
click at [55, 331] on link "Cupons" at bounding box center [102, 344] width 191 height 29
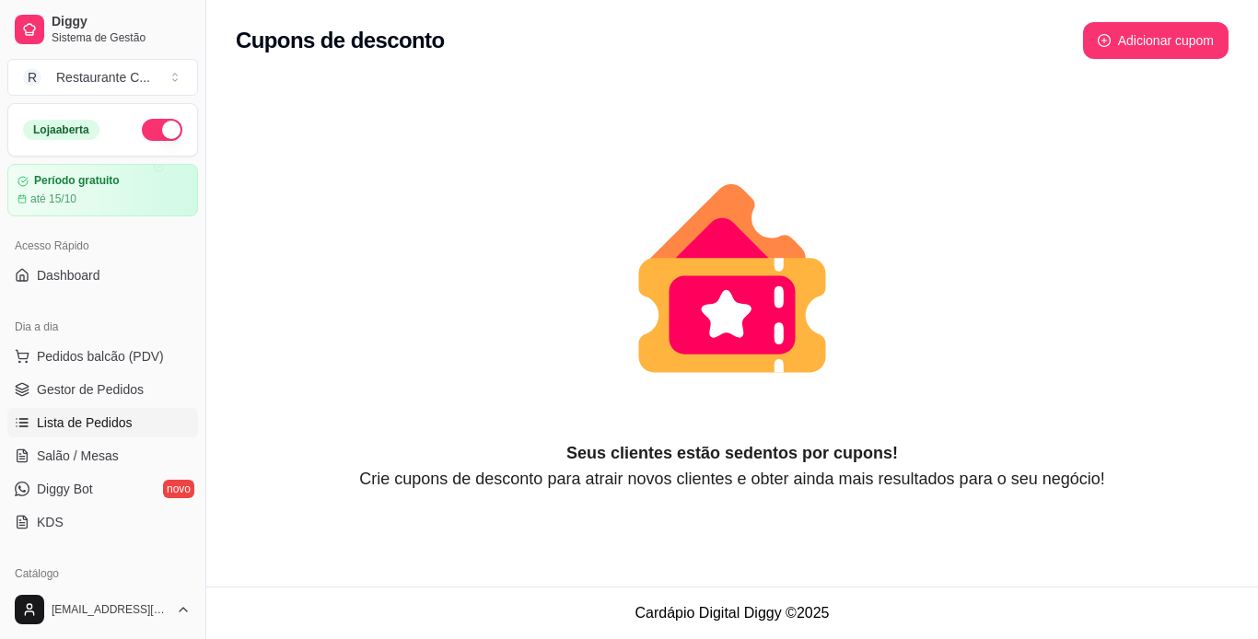
click at [105, 412] on link "Lista de Pedidos" at bounding box center [102, 422] width 191 height 29
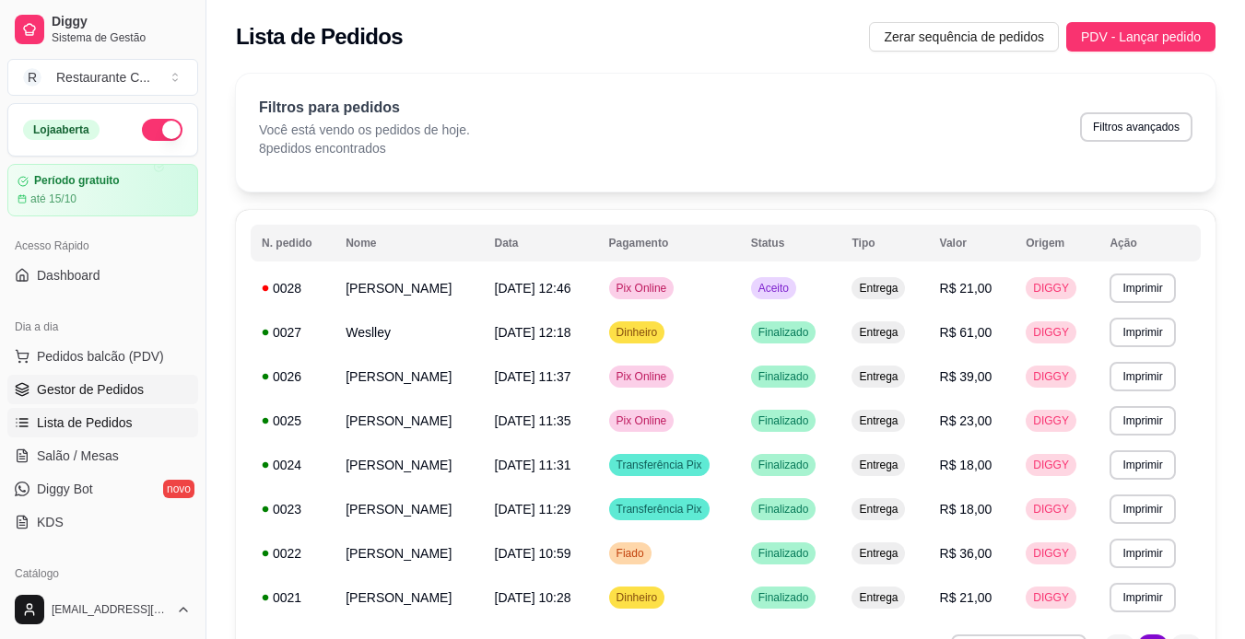
click at [86, 404] on link "Gestor de Pedidos" at bounding box center [102, 389] width 191 height 29
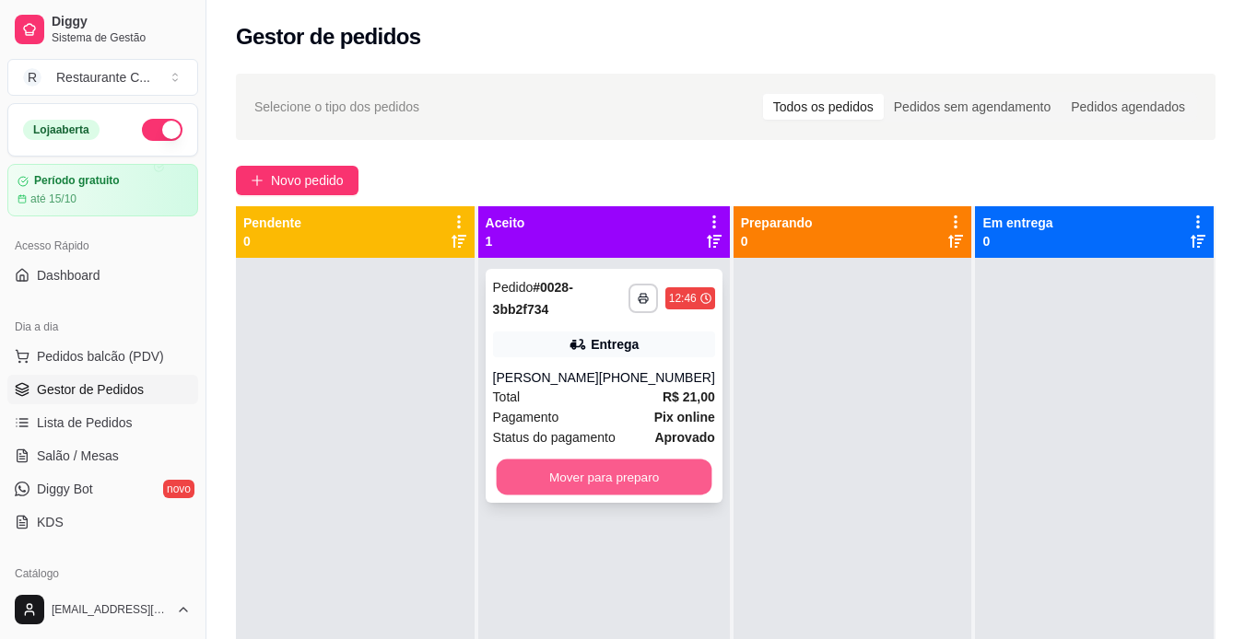
click at [606, 494] on button "Mover para preparo" at bounding box center [604, 478] width 216 height 36
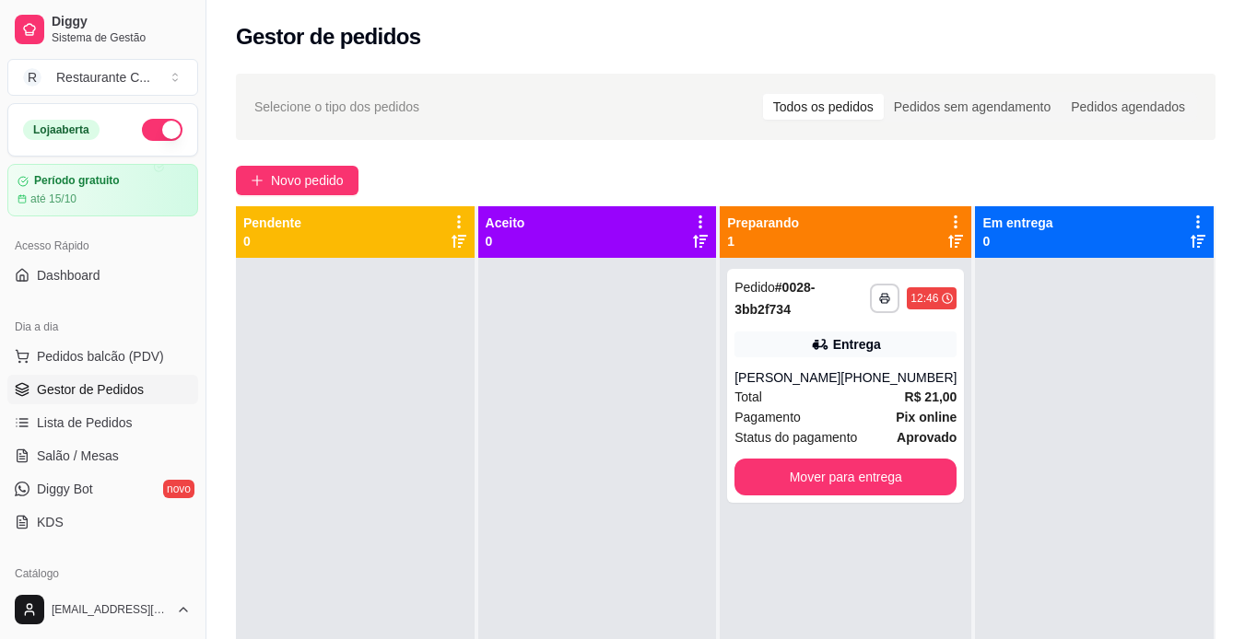
scroll to position [52, 0]
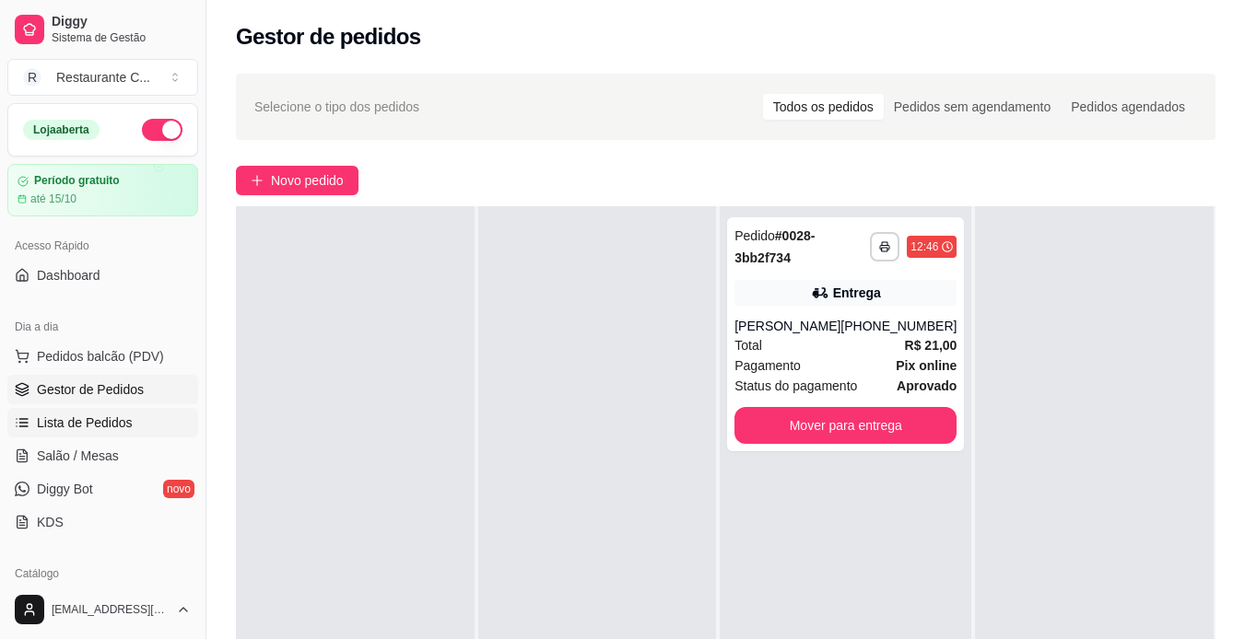
click at [80, 426] on span "Lista de Pedidos" at bounding box center [85, 423] width 96 height 18
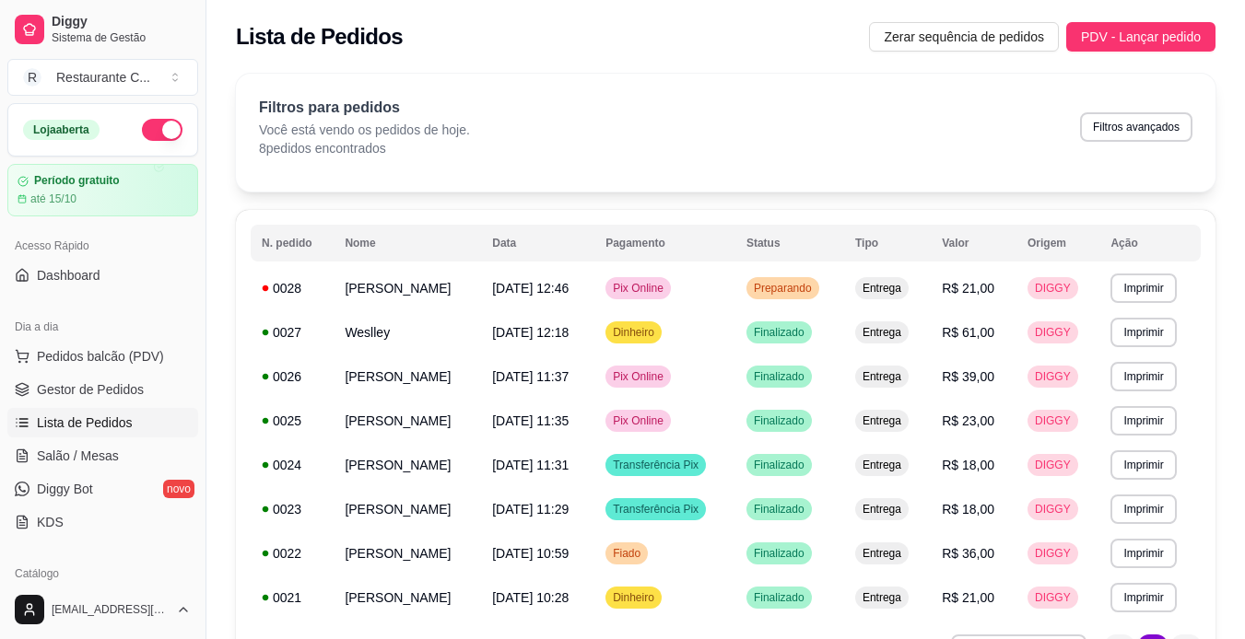
click at [107, 404] on ul "Pedidos balcão (PDV) Gestor de Pedidos Lista de Pedidos Salão / Mesas Diggy Bot…" at bounding box center [102, 439] width 191 height 195
click at [100, 398] on link "Gestor de Pedidos" at bounding box center [102, 389] width 191 height 29
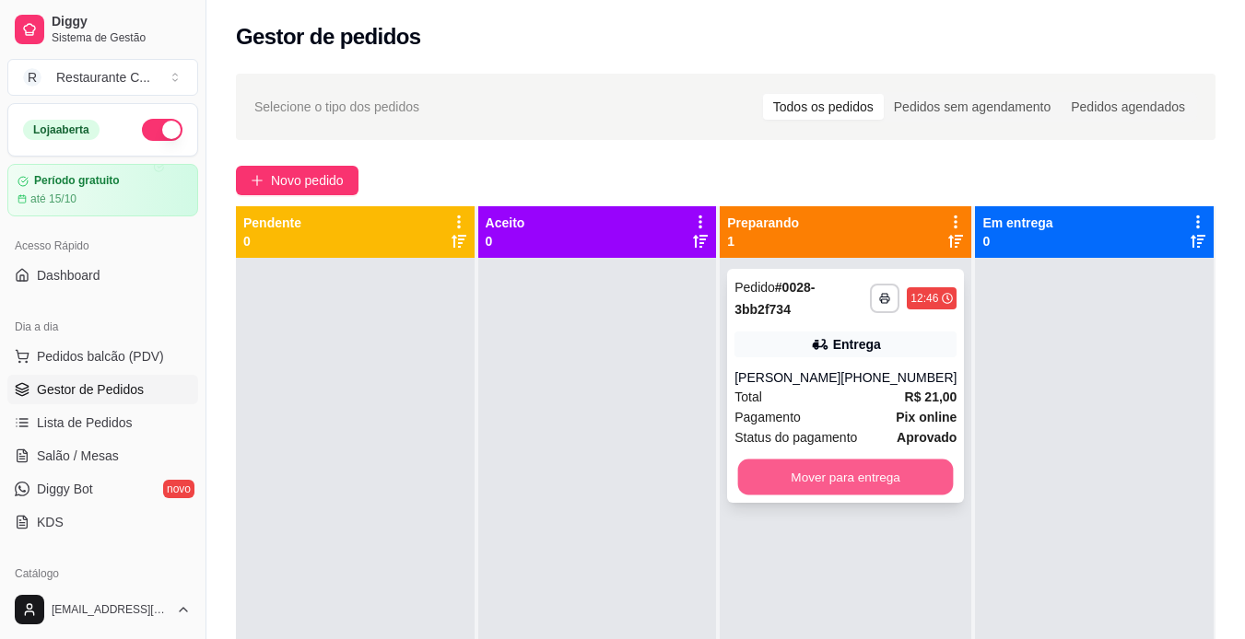
click at [819, 477] on button "Mover para entrega" at bounding box center [846, 478] width 216 height 36
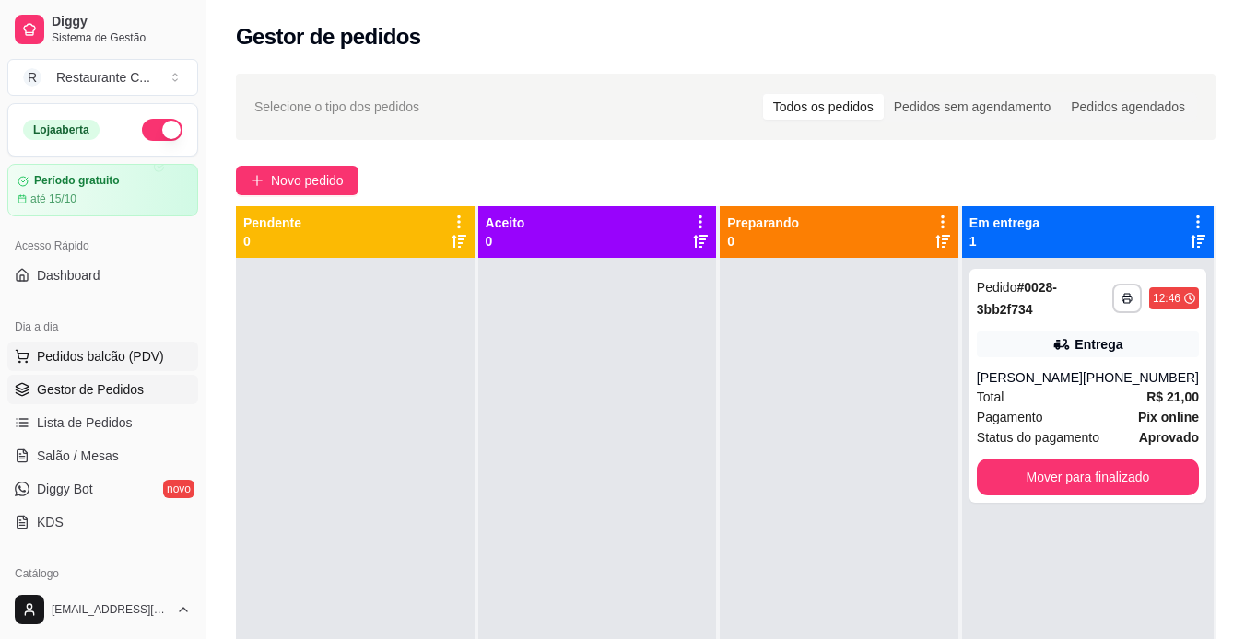
click at [59, 363] on span "Pedidos balcão (PDV)" at bounding box center [100, 356] width 127 height 18
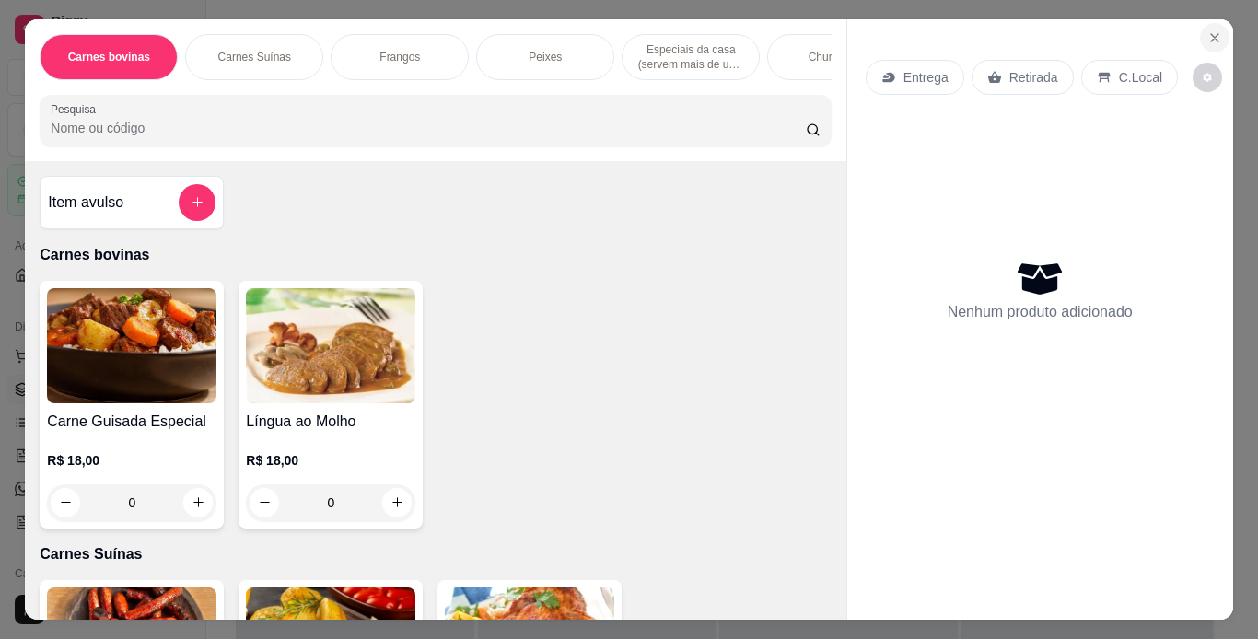
click at [1208, 23] on button "Close" at bounding box center [1214, 37] width 29 height 29
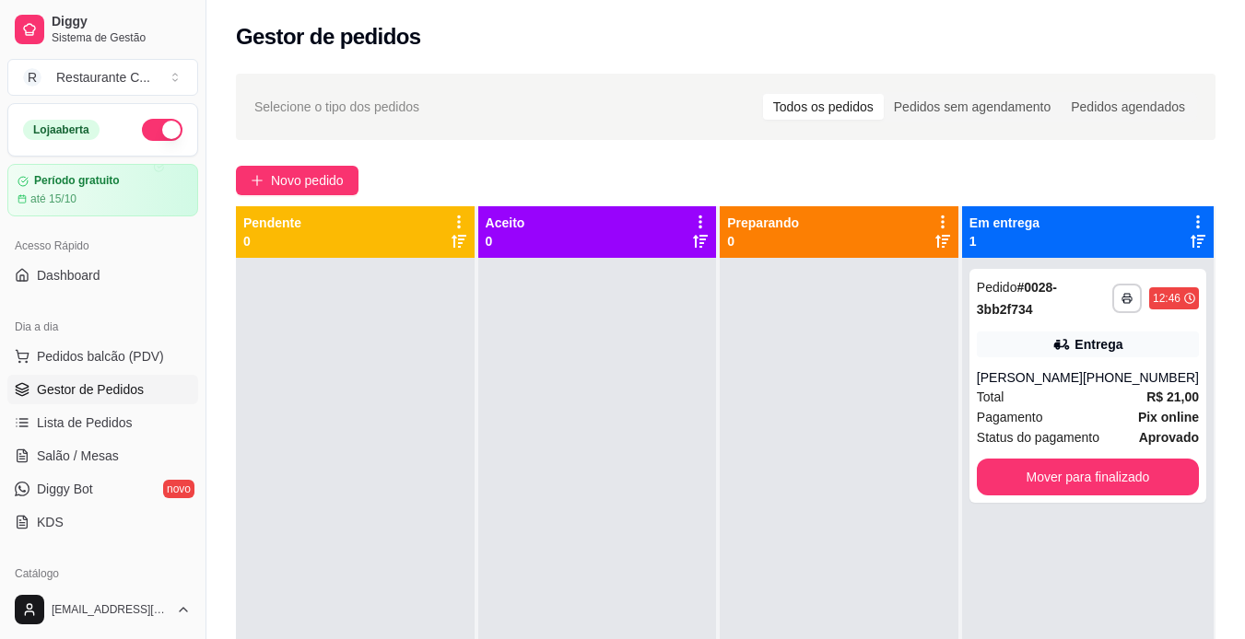
click at [130, 392] on span "Gestor de Pedidos" at bounding box center [90, 389] width 107 height 18
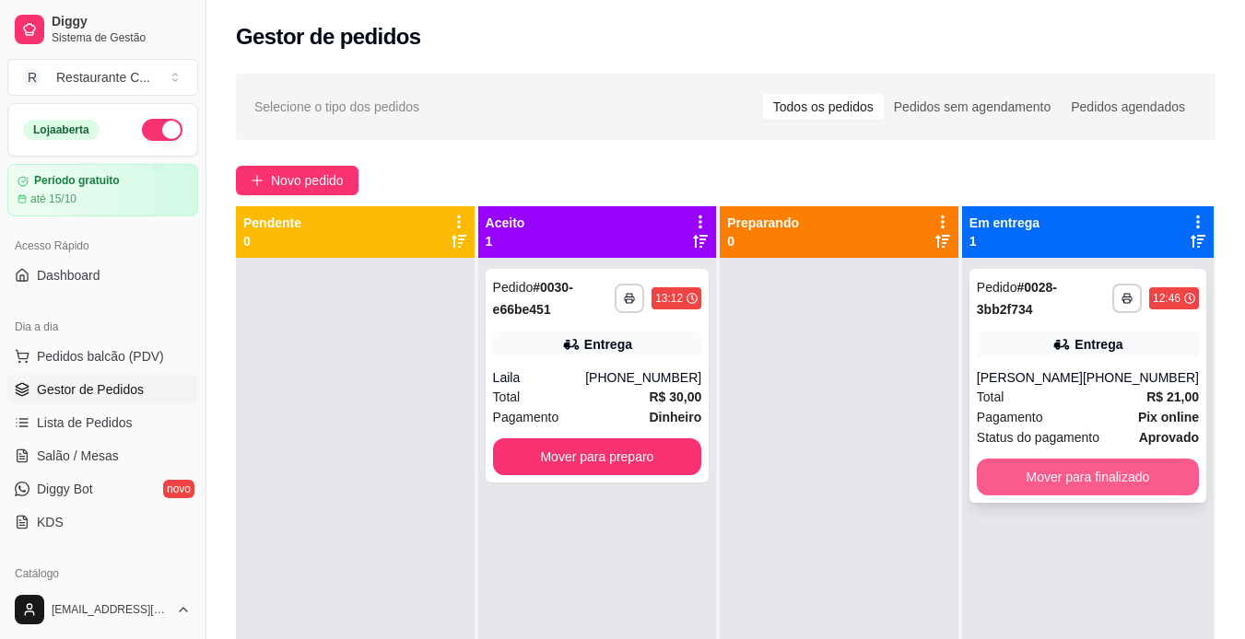
click at [1105, 474] on button "Mover para finalizado" at bounding box center [1088, 477] width 222 height 37
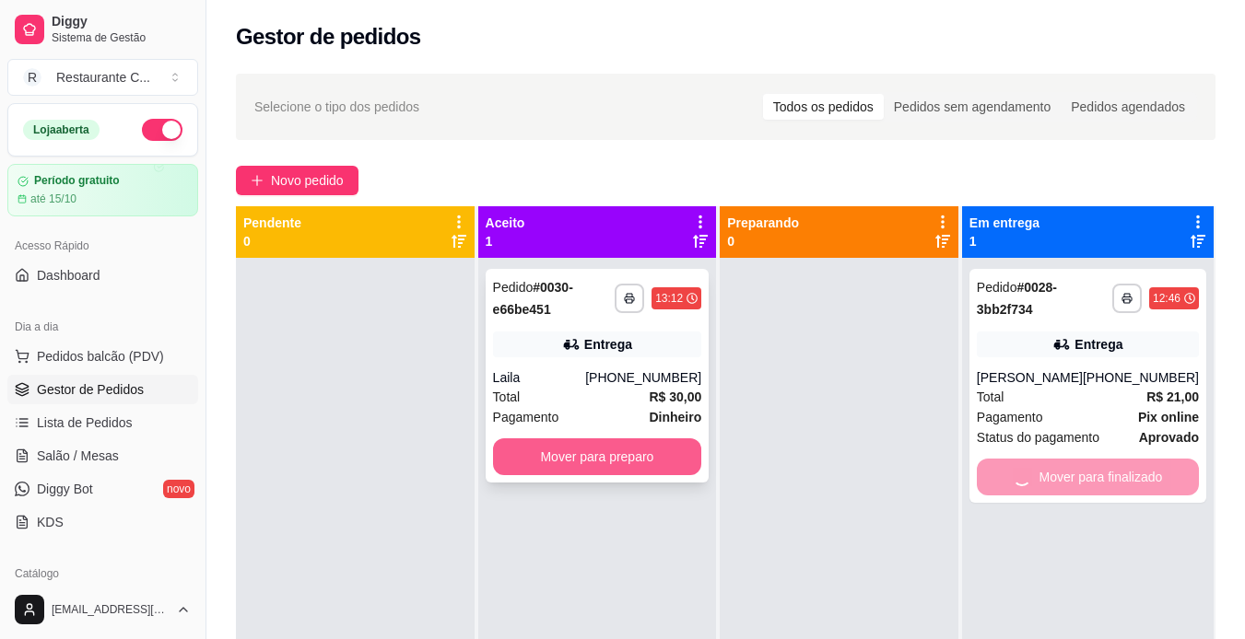
click at [647, 457] on button "Mover para preparo" at bounding box center [597, 457] width 209 height 37
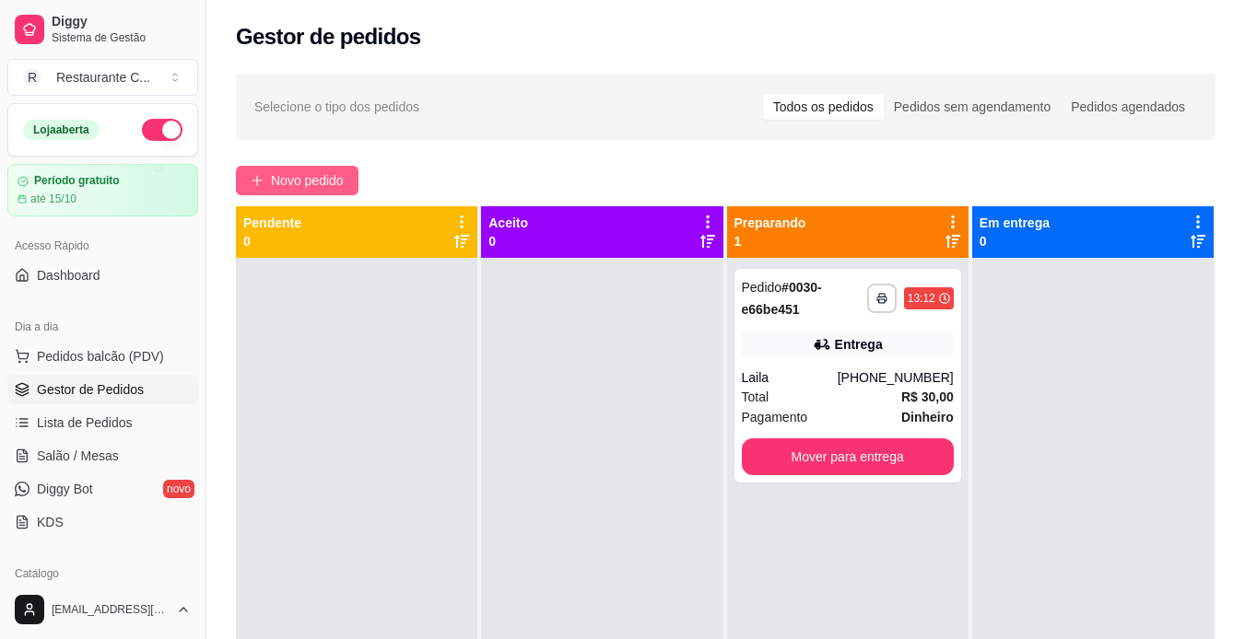
click at [278, 185] on span "Novo pedido" at bounding box center [307, 180] width 73 height 20
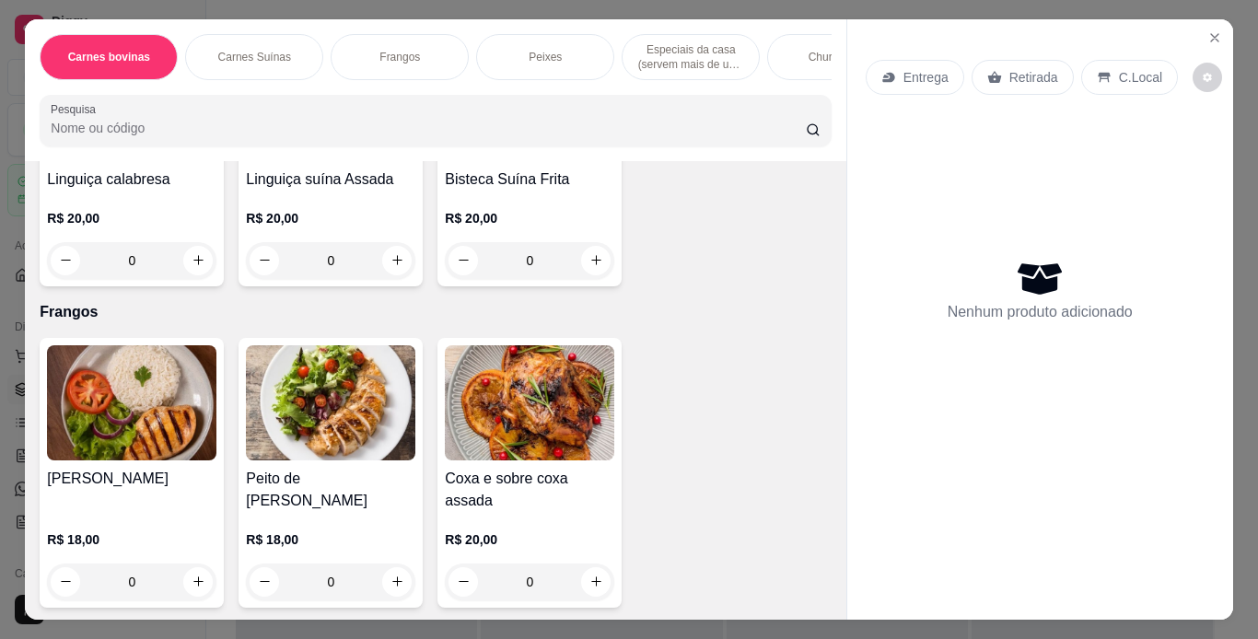
scroll to position [645, 0]
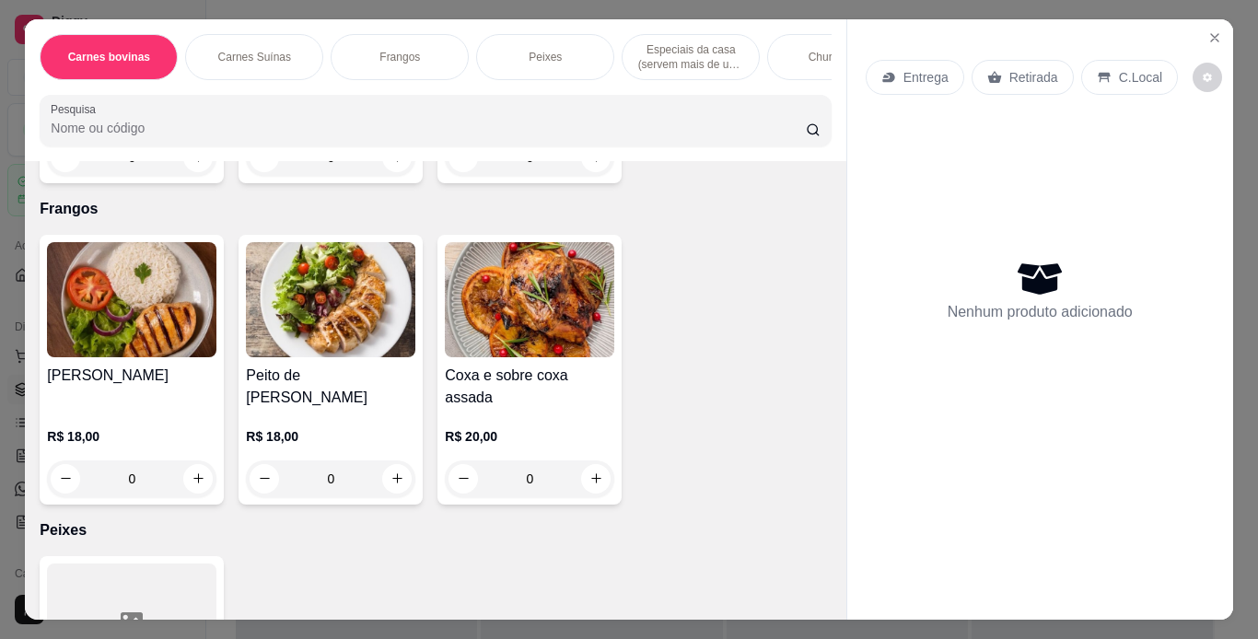
click at [389, 472] on div "0" at bounding box center [331, 479] width 170 height 37
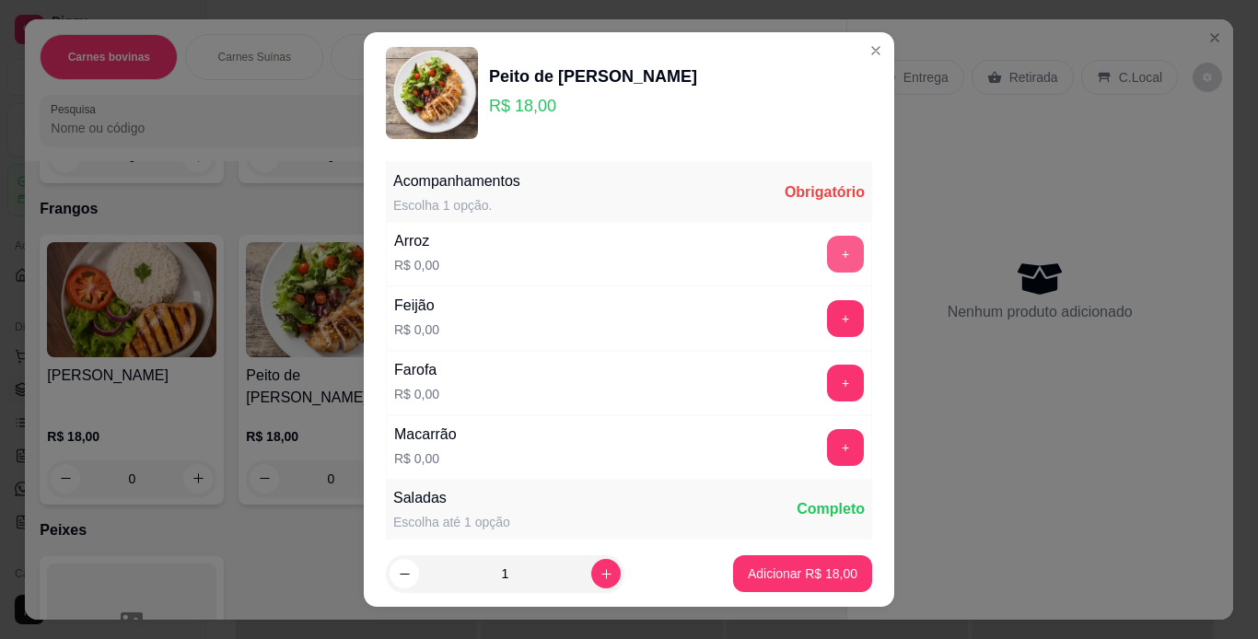
click at [827, 261] on button "+" at bounding box center [845, 254] width 37 height 37
click at [801, 346] on div "Feijão R$ 0,00 +" at bounding box center [629, 319] width 486 height 64
click at [828, 333] on button "+" at bounding box center [846, 318] width 36 height 36
click at [828, 388] on button "+" at bounding box center [846, 383] width 36 height 36
click at [827, 447] on button "+" at bounding box center [845, 447] width 37 height 37
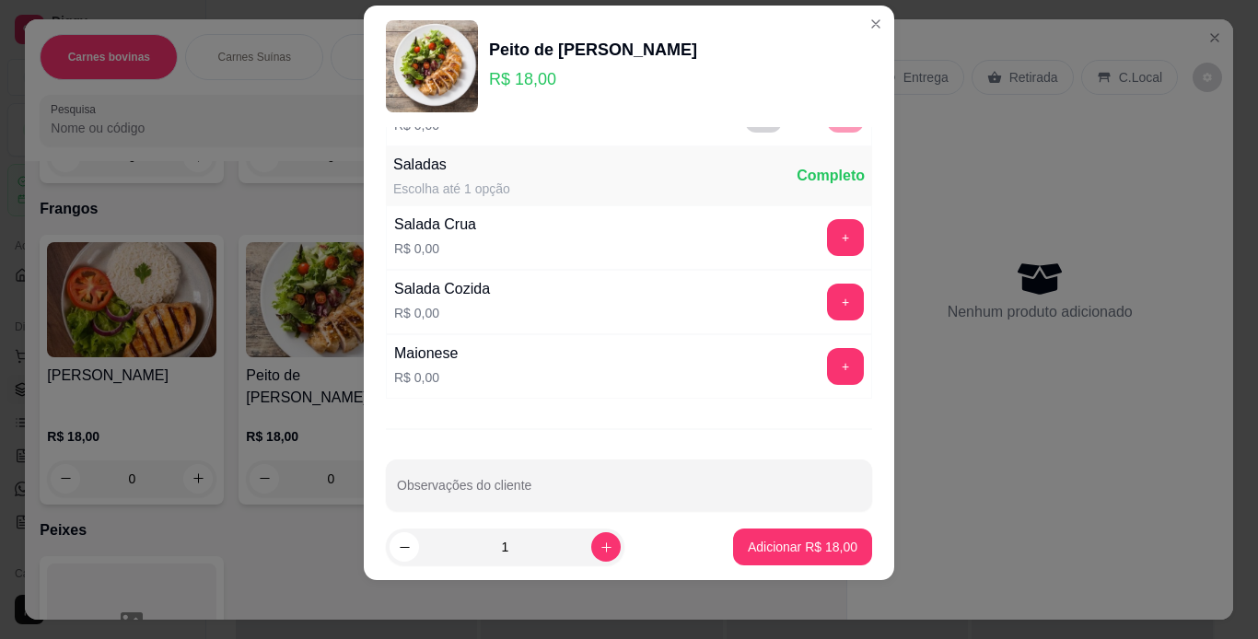
scroll to position [326, 0]
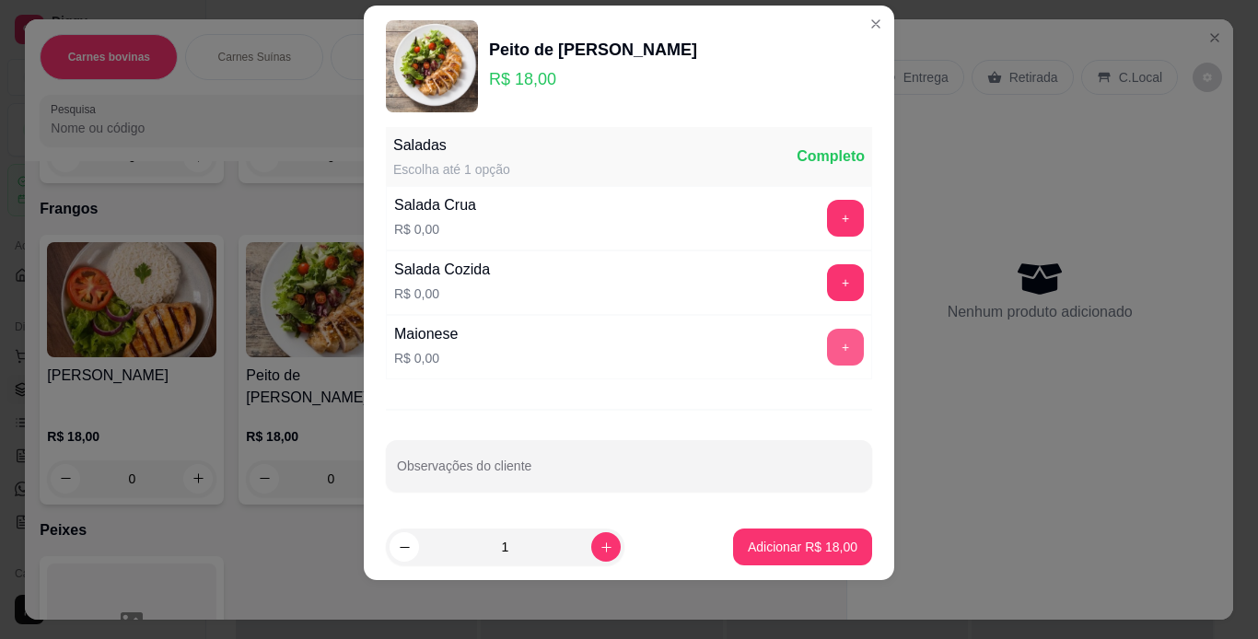
click at [827, 359] on button "+" at bounding box center [845, 347] width 37 height 37
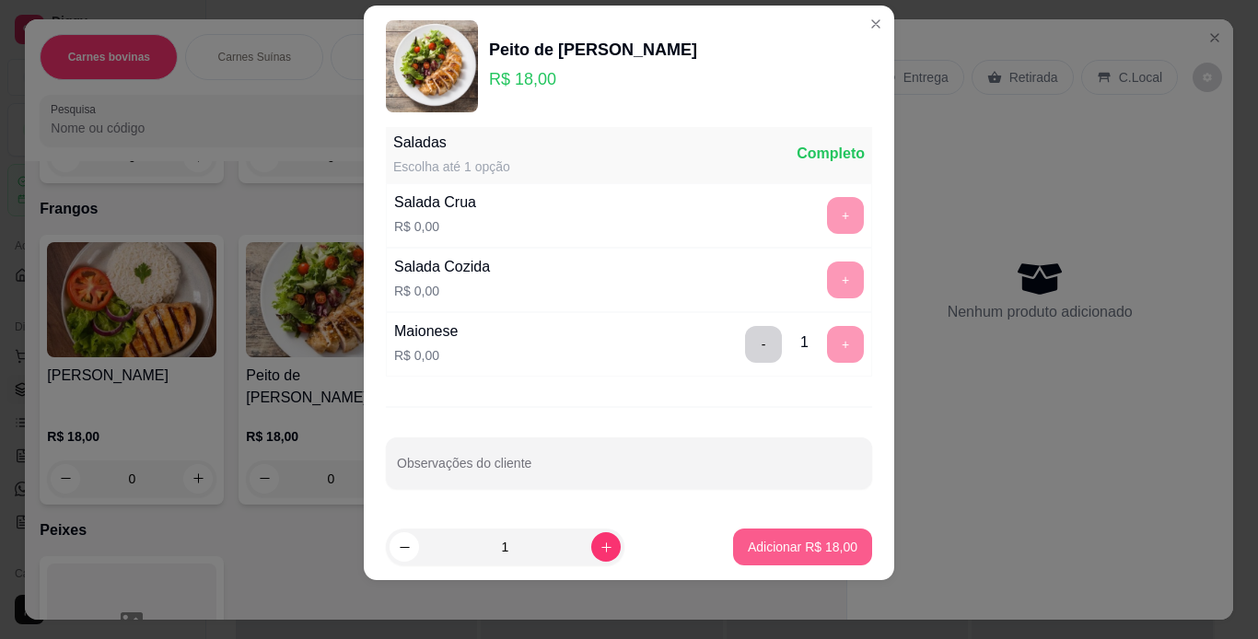
click at [810, 532] on button "Adicionar R$ 18,00" at bounding box center [802, 547] width 139 height 37
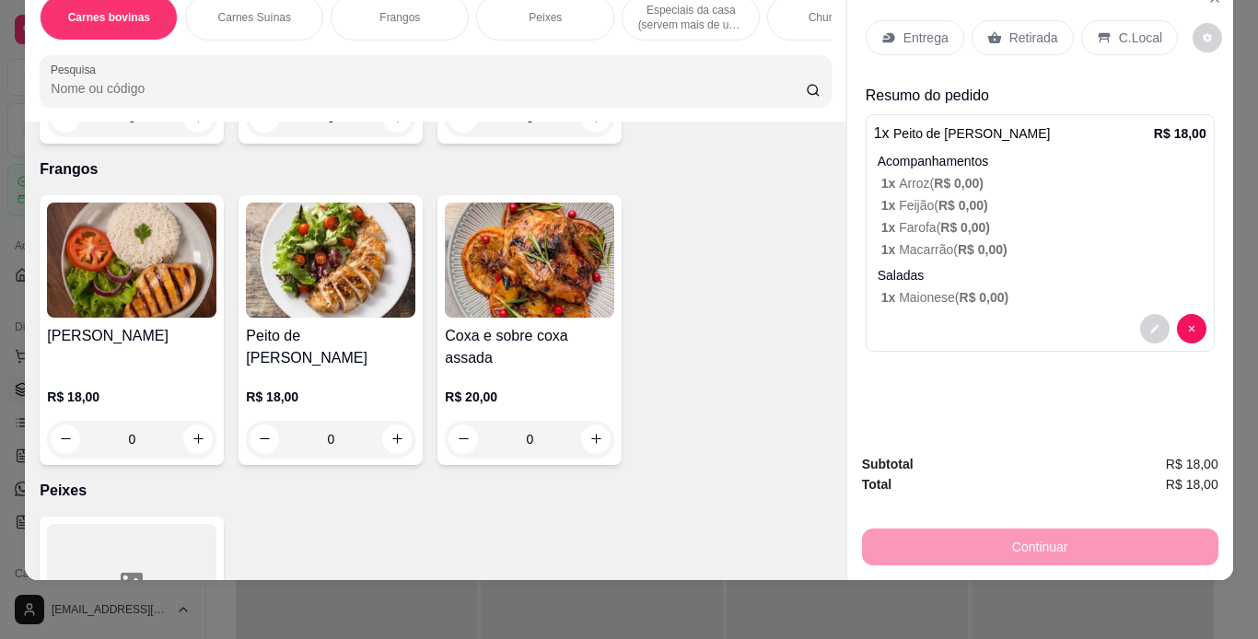
scroll to position [0, 0]
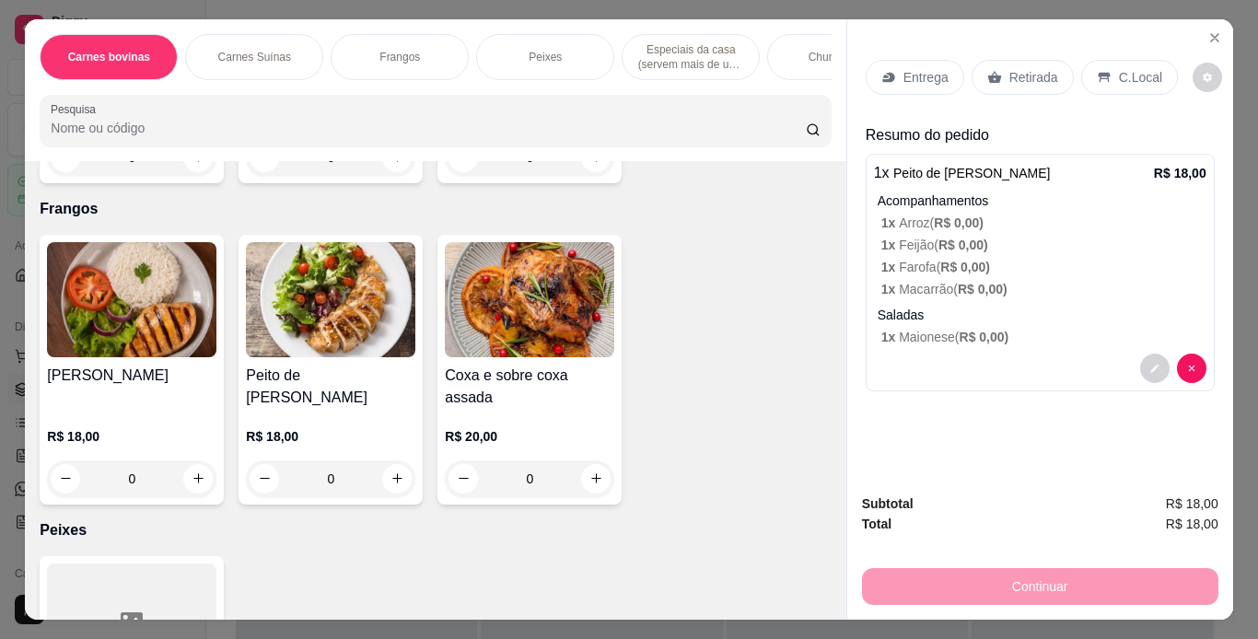
click at [905, 70] on p "Entrega" at bounding box center [926, 77] width 45 height 18
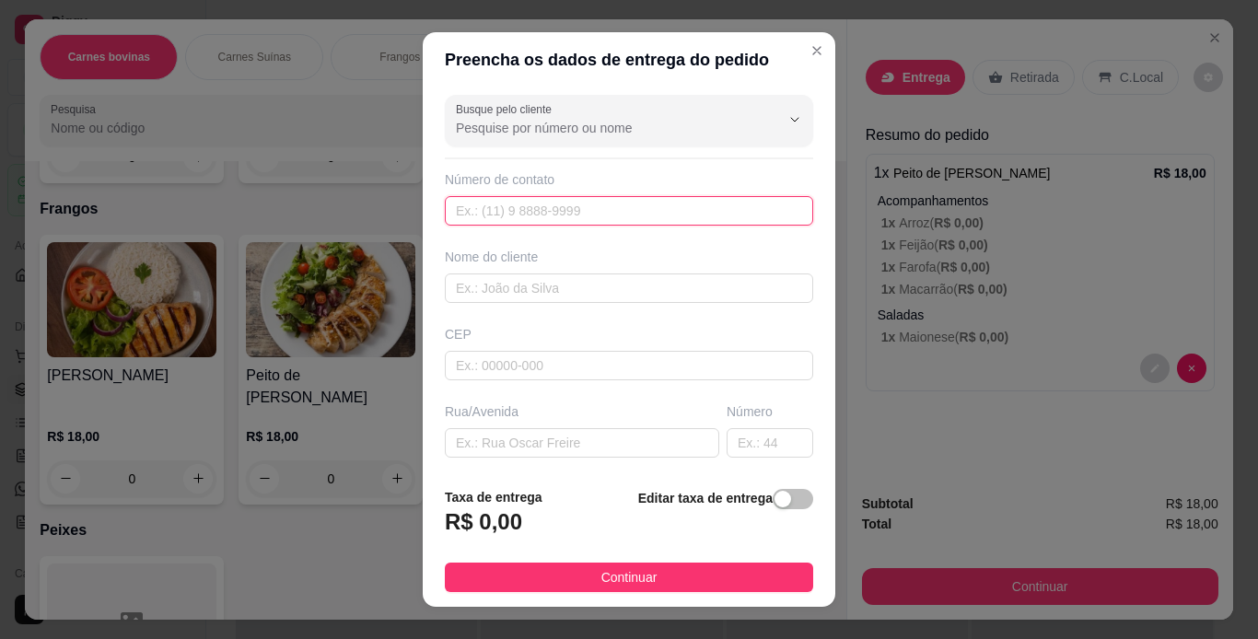
click at [524, 214] on input "text" at bounding box center [629, 210] width 368 height 29
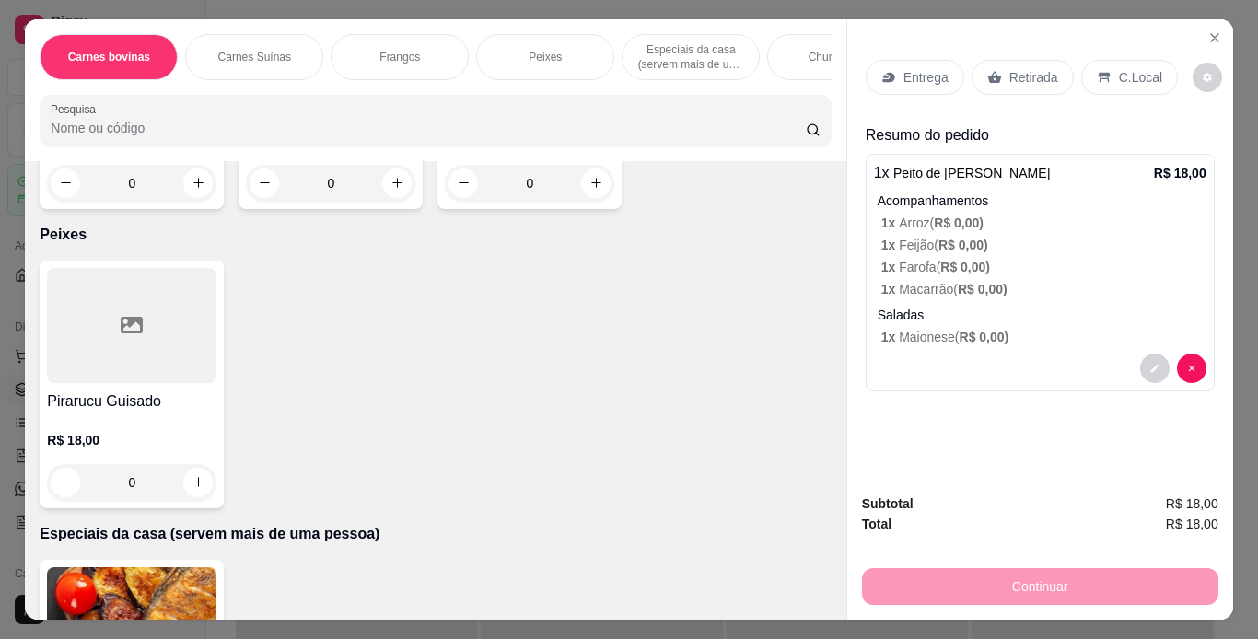
scroll to position [1013, 0]
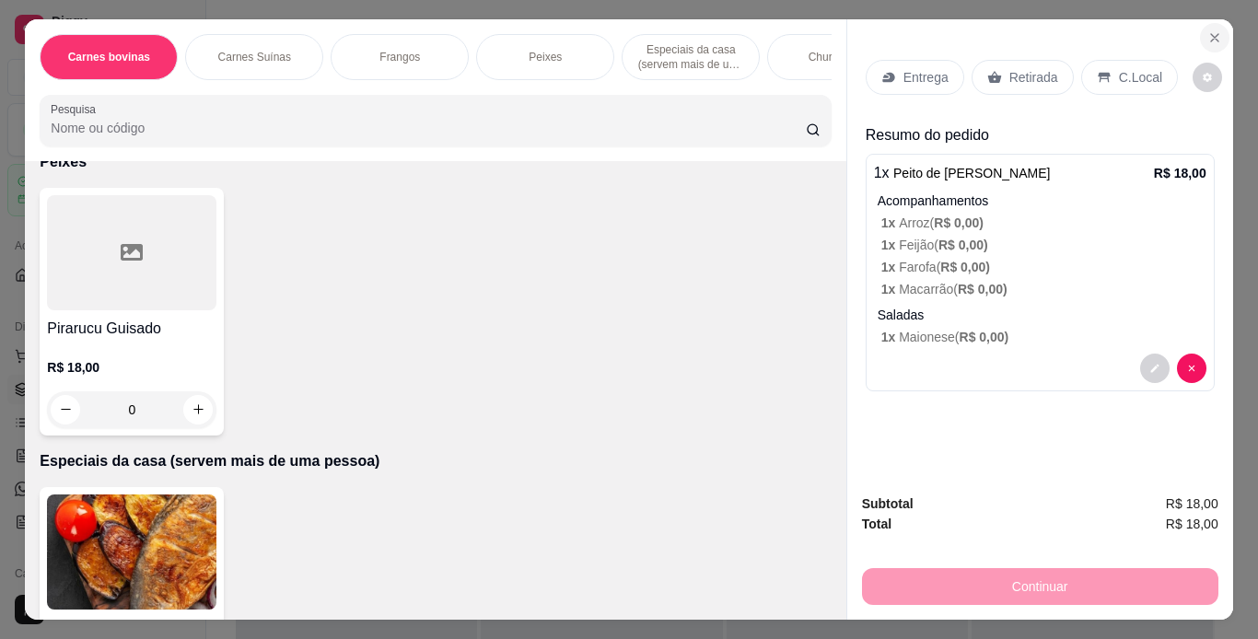
click at [1211, 34] on icon "Close" at bounding box center [1214, 37] width 7 height 7
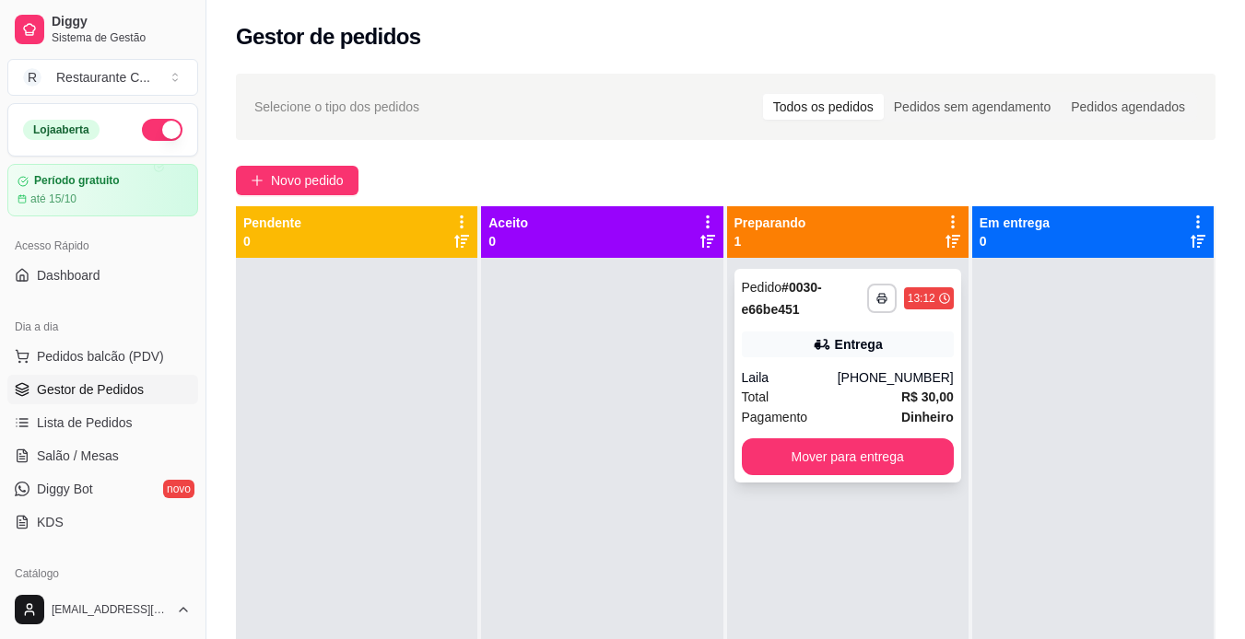
click at [834, 356] on div "Entrega" at bounding box center [848, 345] width 212 height 26
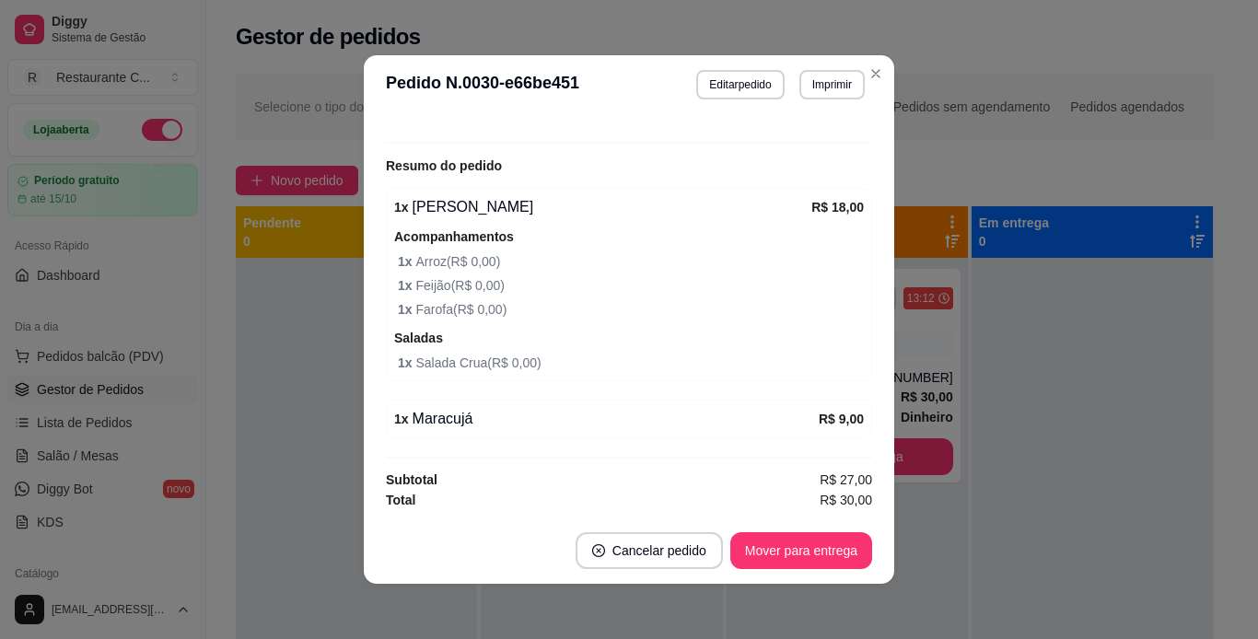
scroll to position [4, 0]
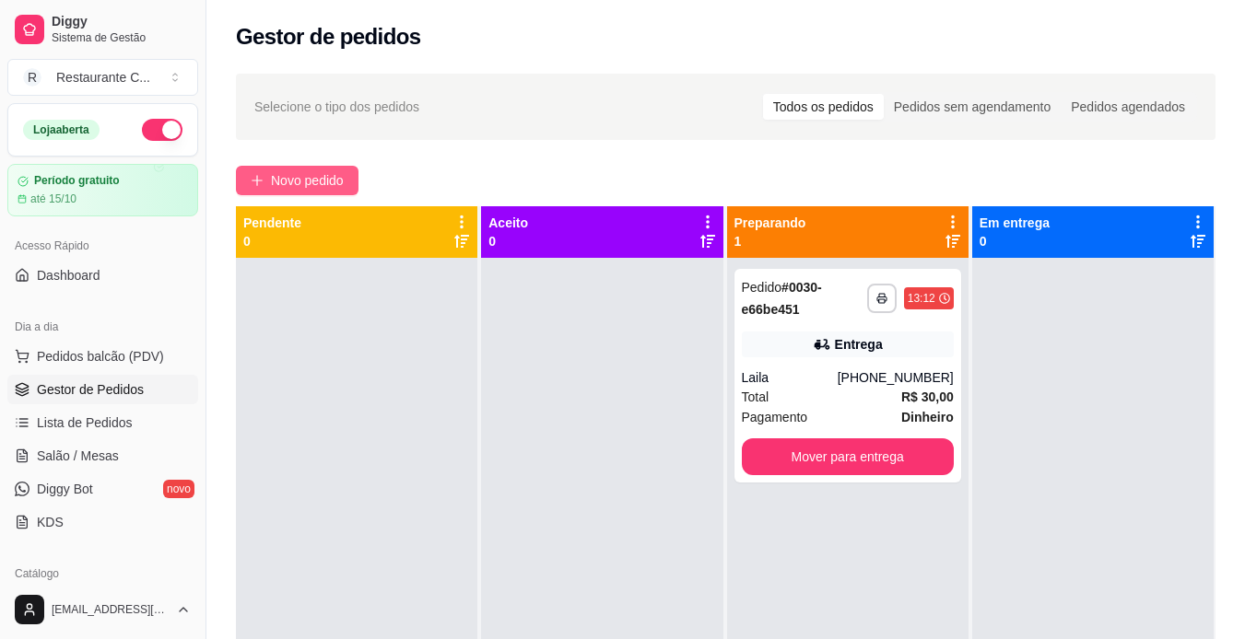
click at [278, 179] on span "Novo pedido" at bounding box center [307, 180] width 73 height 20
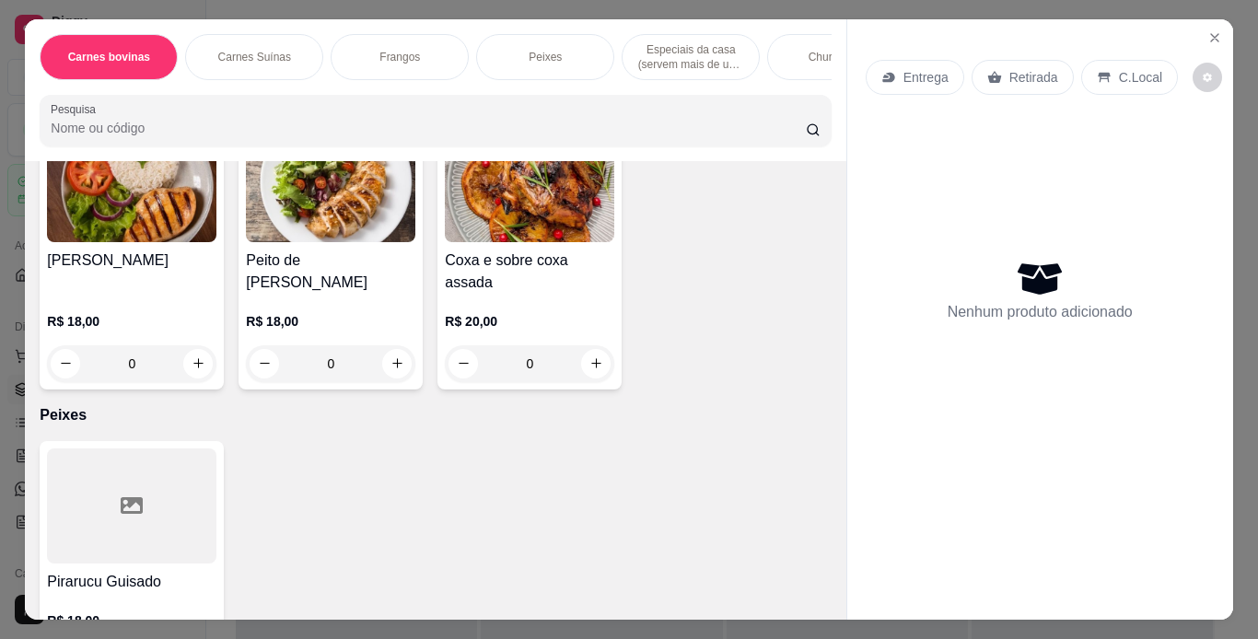
scroll to position [829, 0]
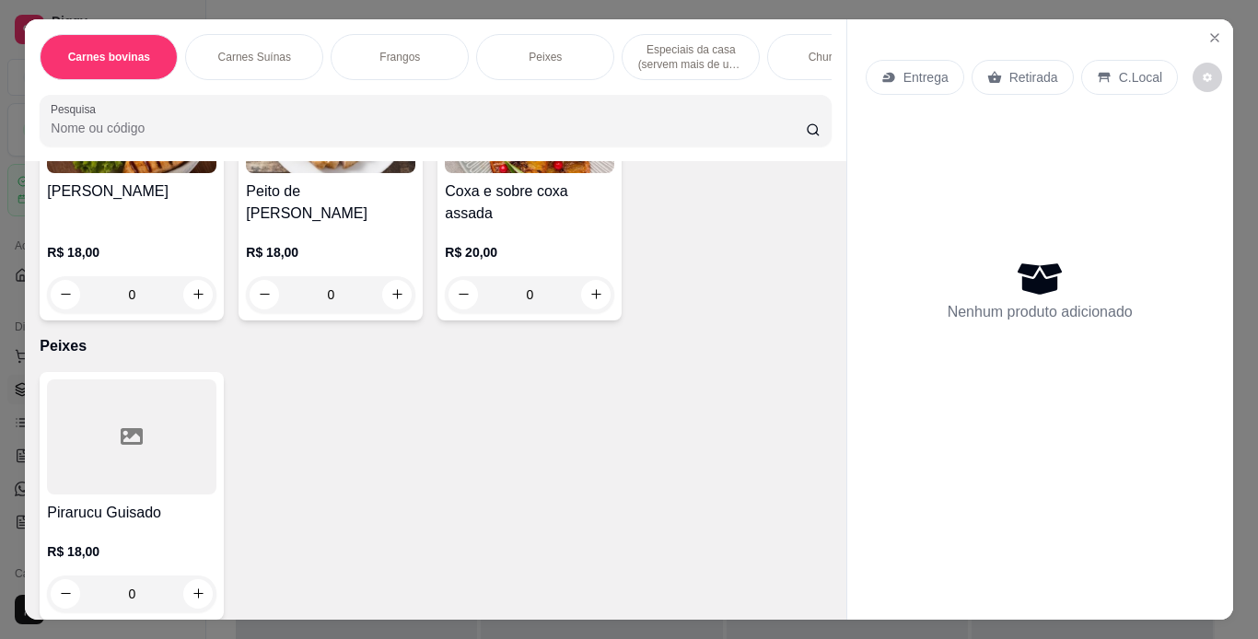
click at [395, 283] on div "0" at bounding box center [331, 294] width 170 height 37
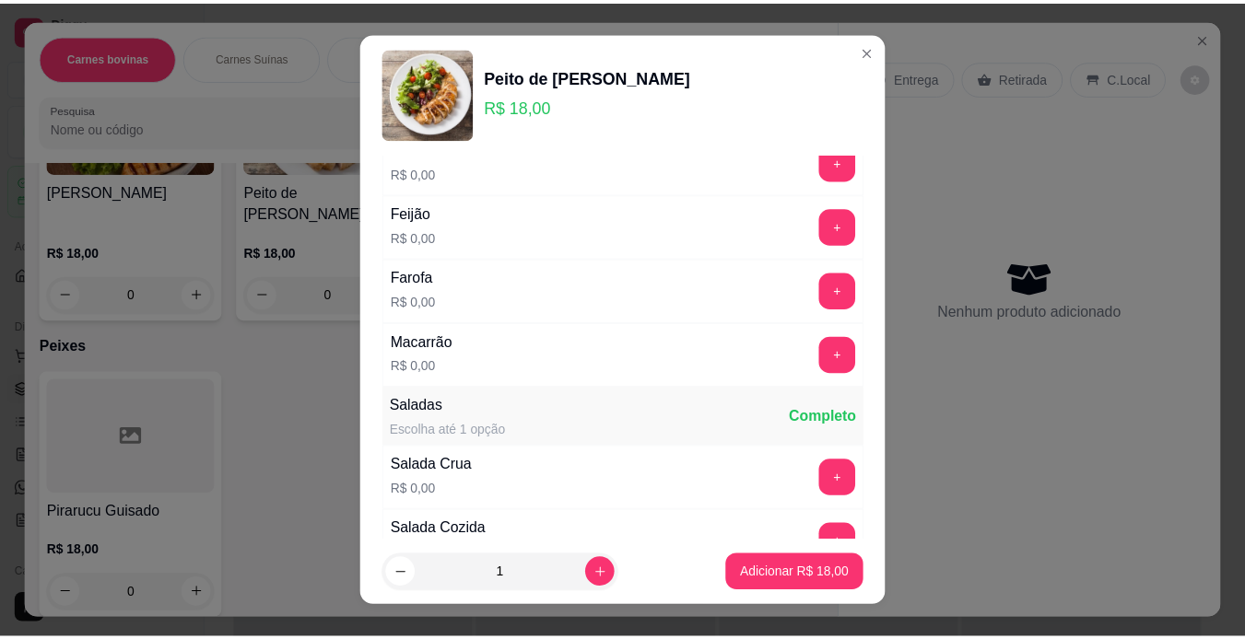
scroll to position [0, 0]
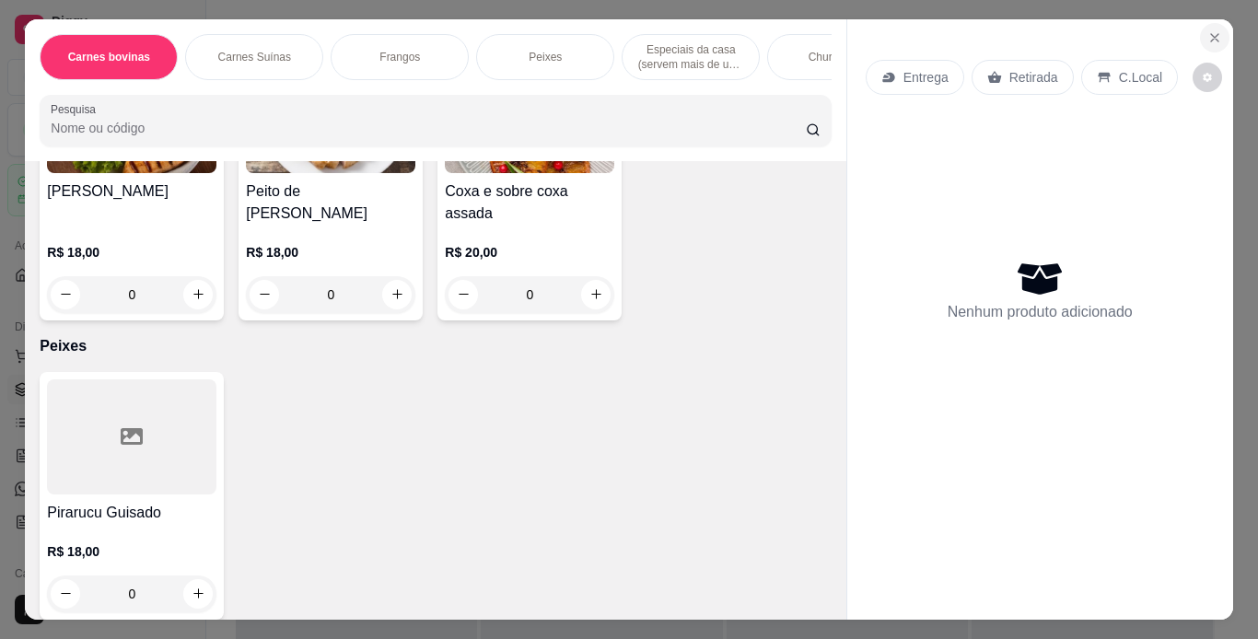
click at [1209, 30] on icon "Close" at bounding box center [1215, 37] width 15 height 15
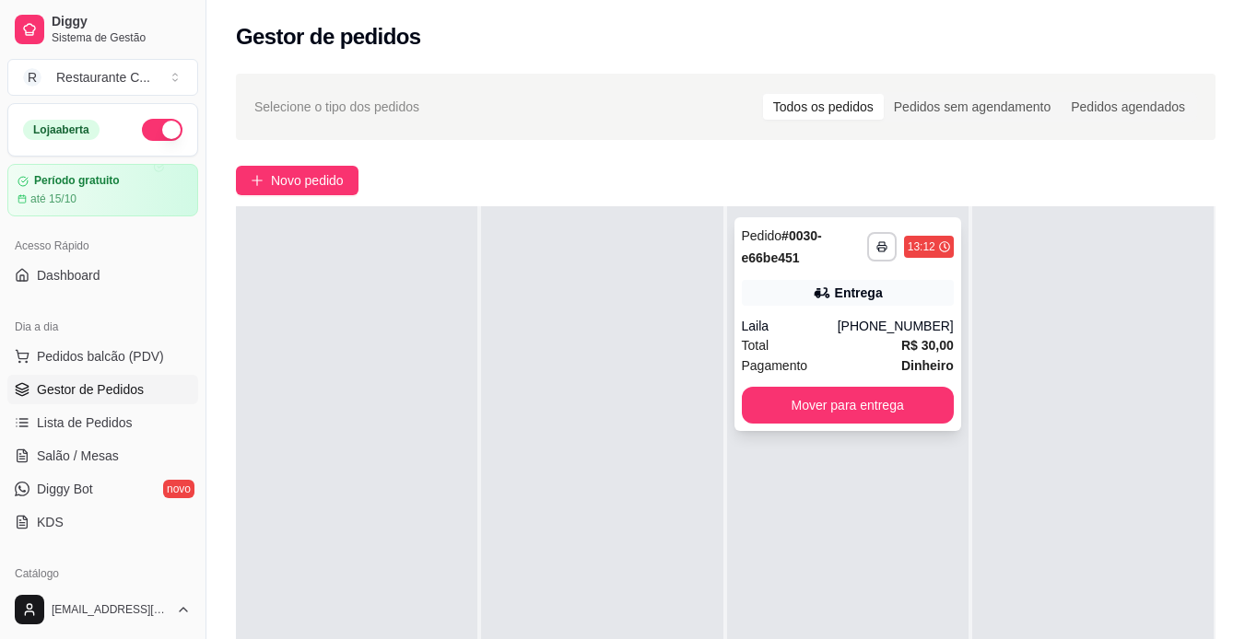
click at [884, 327] on div "[PHONE_NUMBER]" at bounding box center [895, 326] width 116 height 18
click at [849, 407] on button "Mover para entrega" at bounding box center [848, 405] width 212 height 37
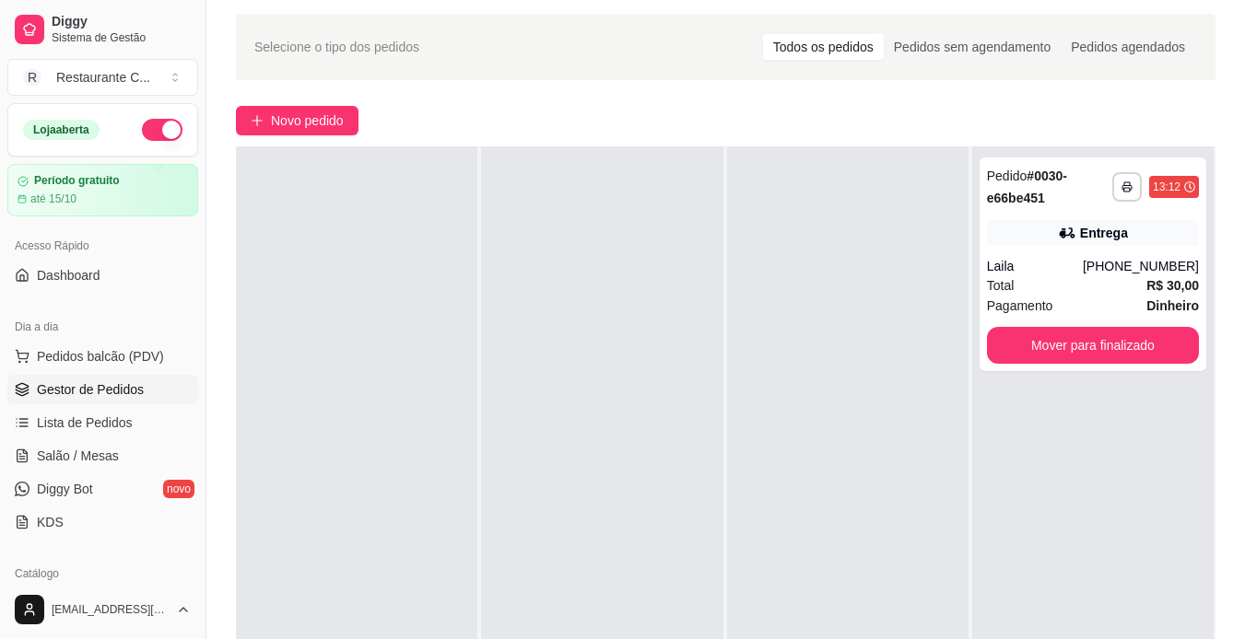
scroll to position [92, 0]
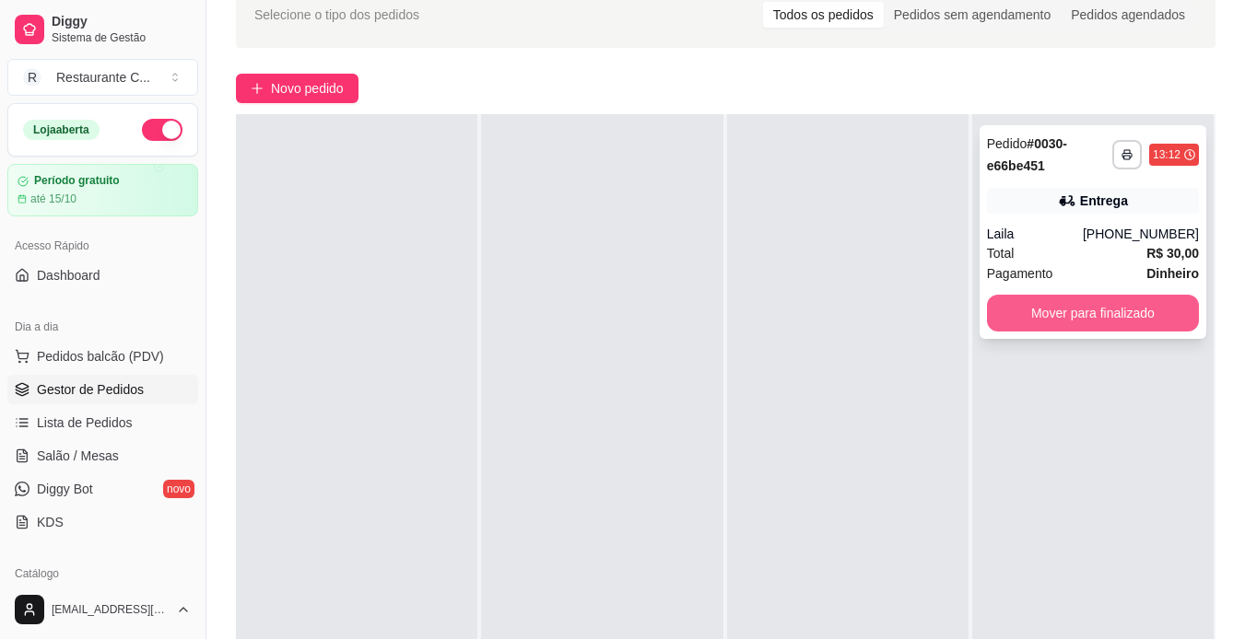
click at [1050, 313] on button "Mover para finalizado" at bounding box center [1093, 313] width 212 height 37
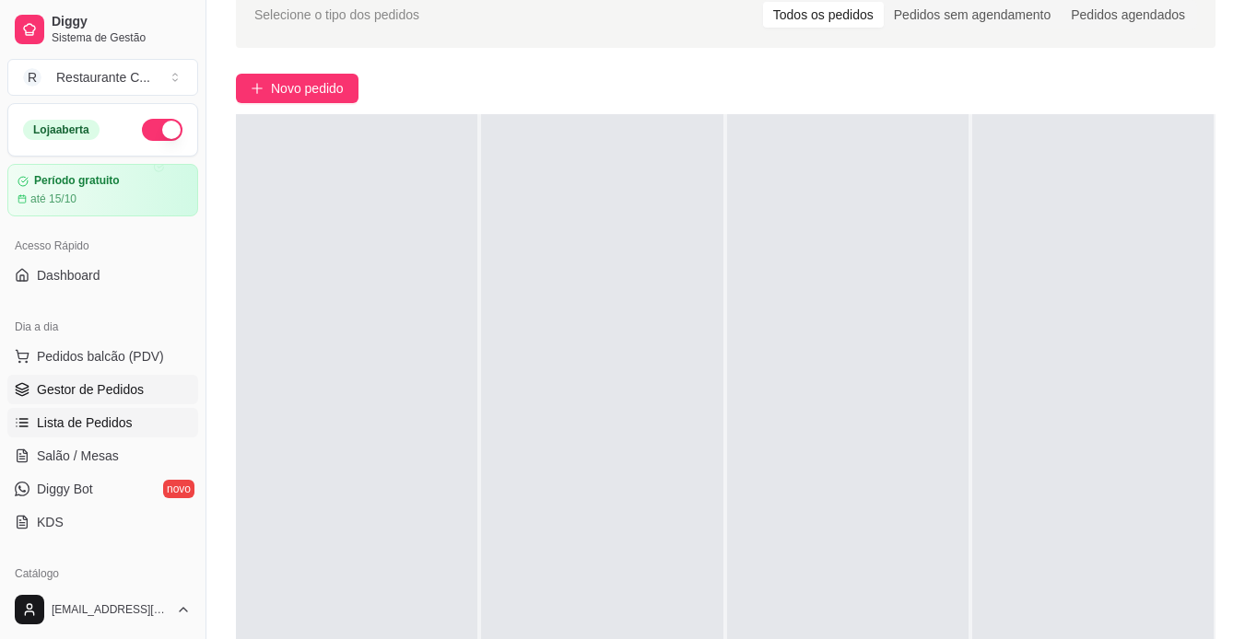
click at [86, 434] on link "Lista de Pedidos" at bounding box center [102, 422] width 191 height 29
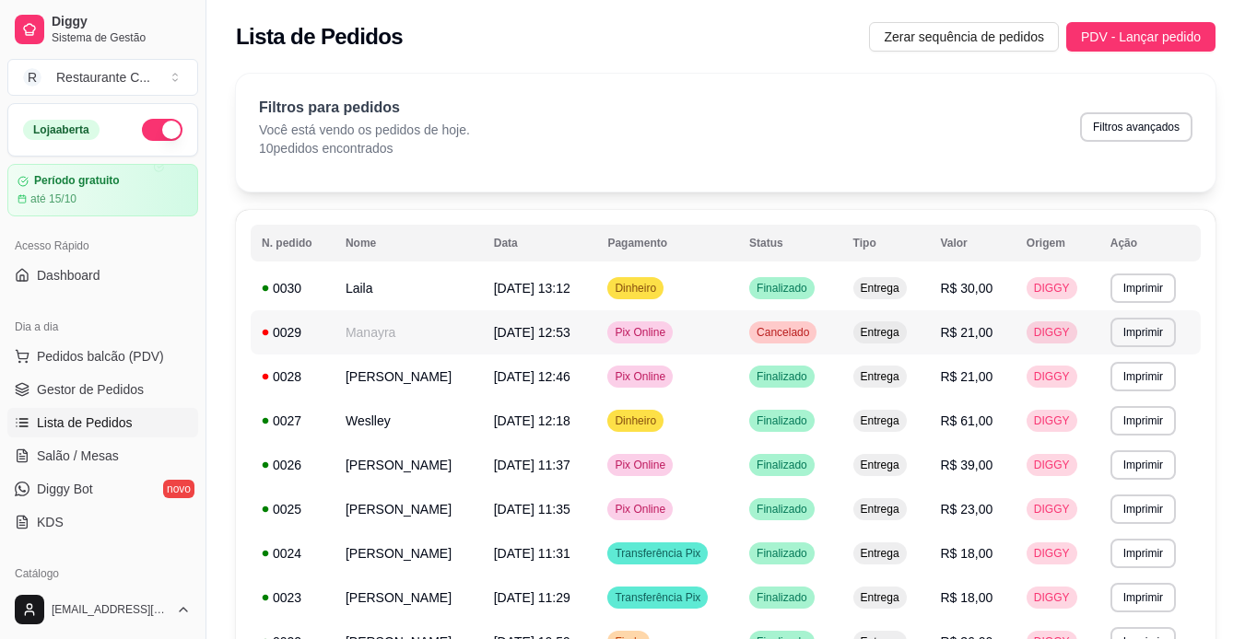
click at [415, 342] on td "Manayra" at bounding box center [408, 332] width 148 height 44
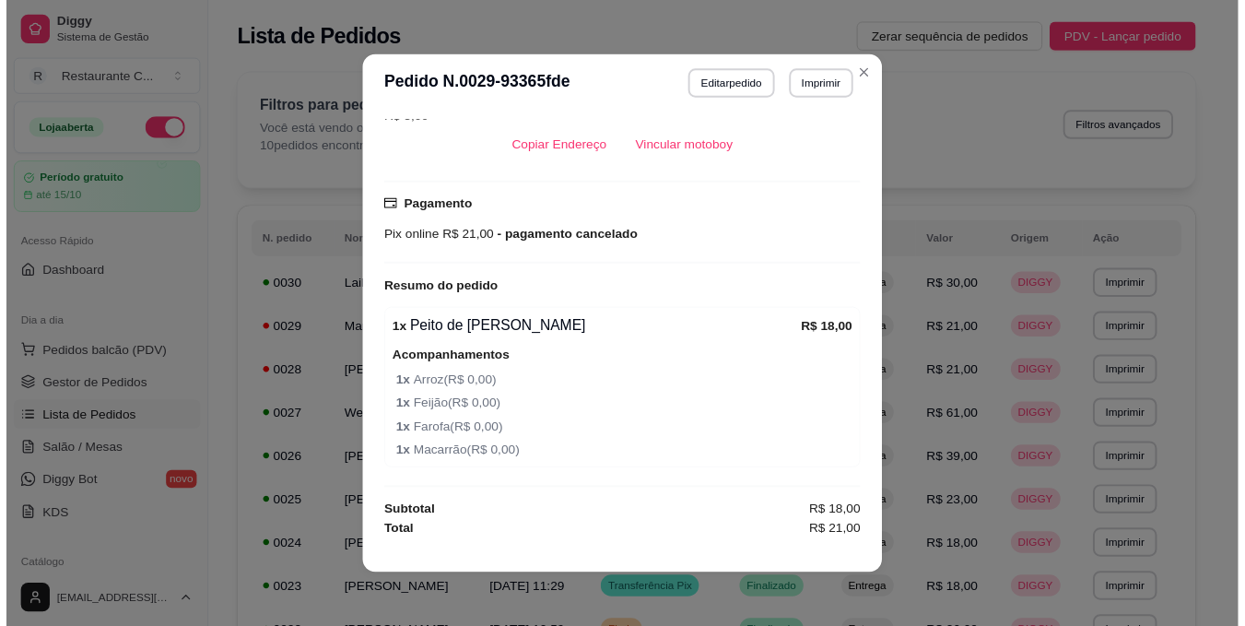
scroll to position [438, 0]
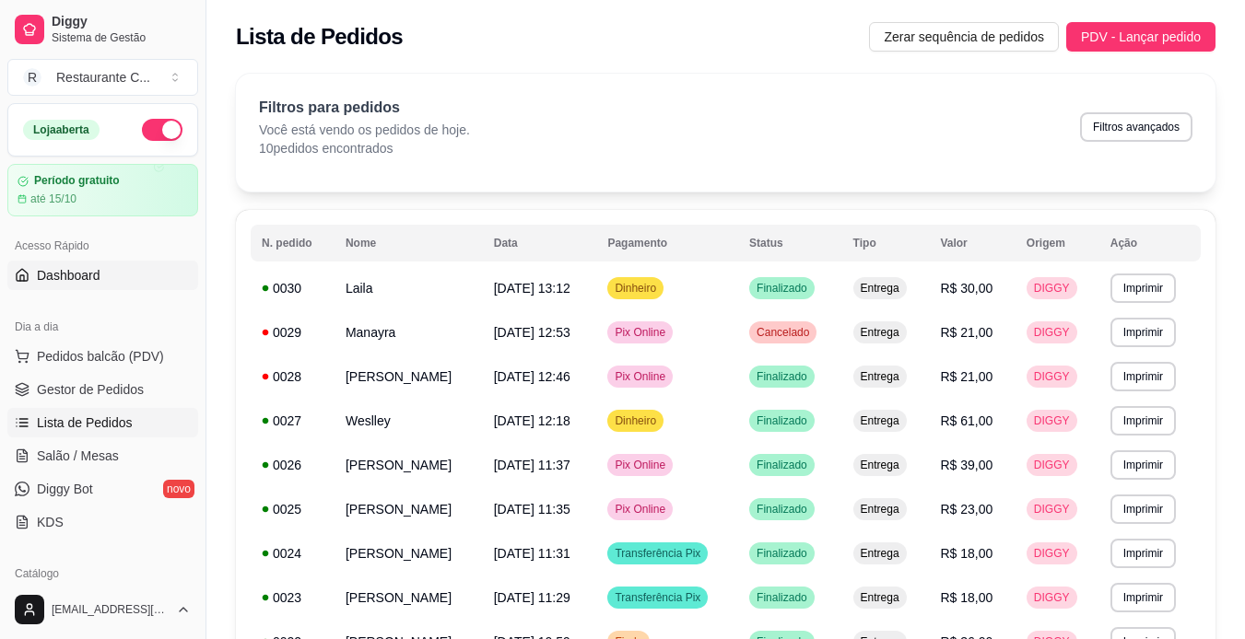
click at [79, 269] on span "Dashboard" at bounding box center [69, 275] width 64 height 18
